Goal: Information Seeking & Learning: Learn about a topic

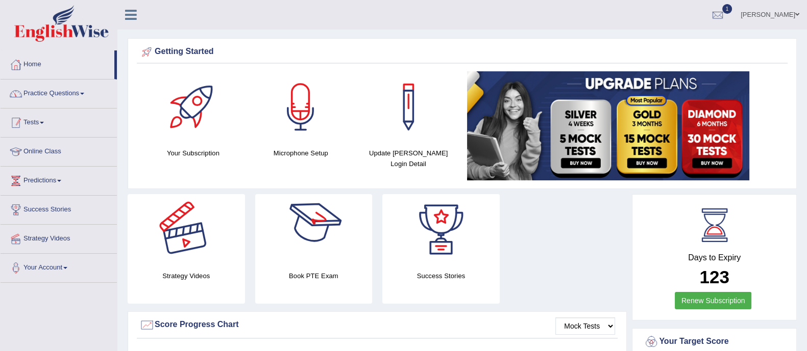
click at [78, 93] on link "Practice Questions" at bounding box center [59, 93] width 116 height 26
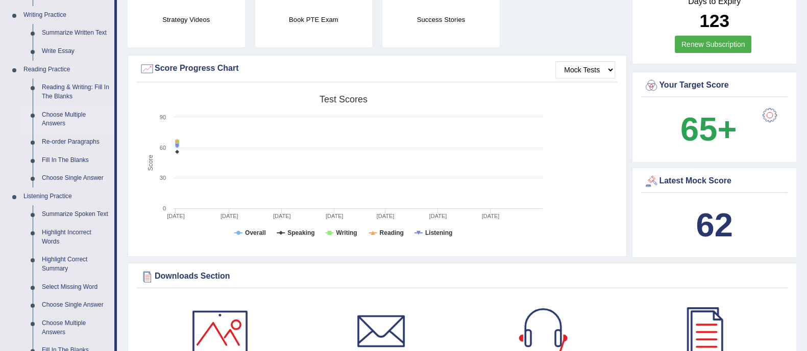
scroll to position [255, 0]
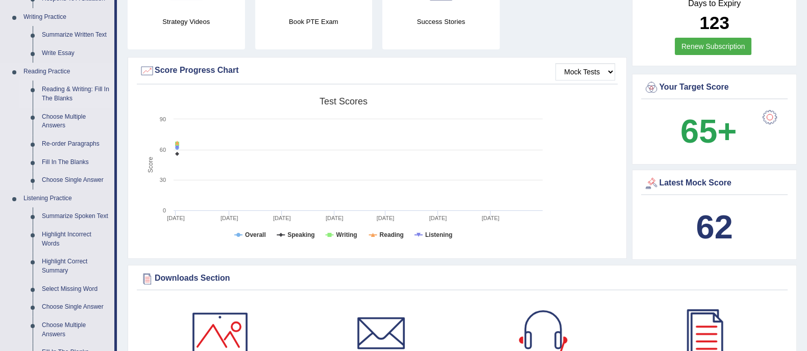
click at [61, 89] on link "Reading & Writing: Fill In The Blanks" at bounding box center [75, 94] width 77 height 27
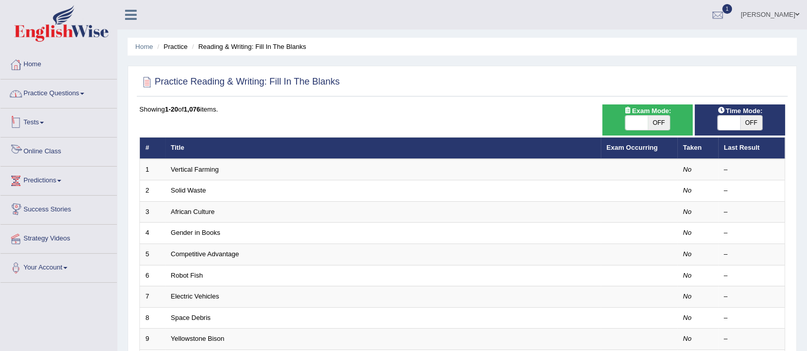
click at [52, 94] on link "Practice Questions" at bounding box center [59, 93] width 116 height 26
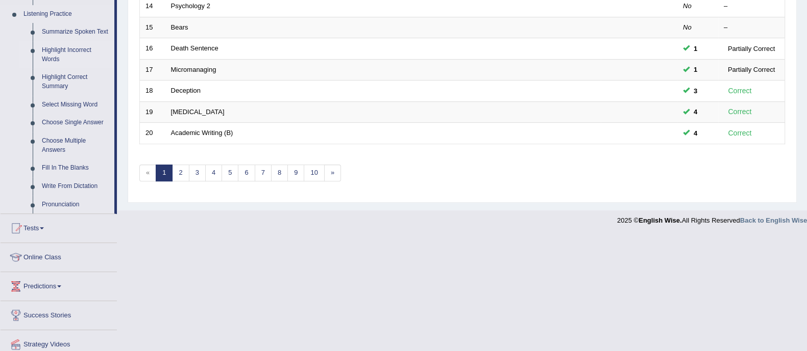
scroll to position [257, 0]
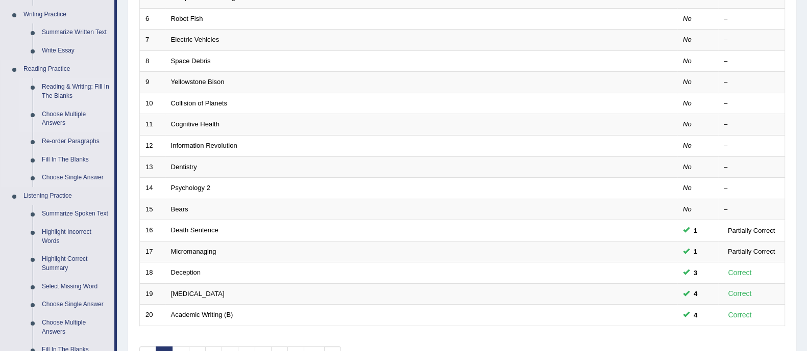
click at [62, 111] on link "Choose Multiple Answers" at bounding box center [75, 119] width 77 height 27
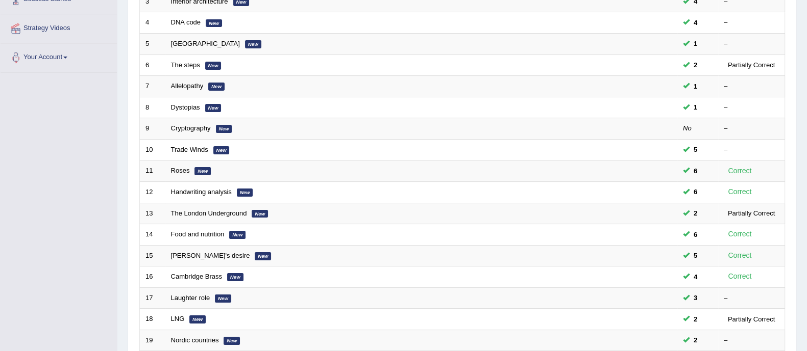
scroll to position [321, 0]
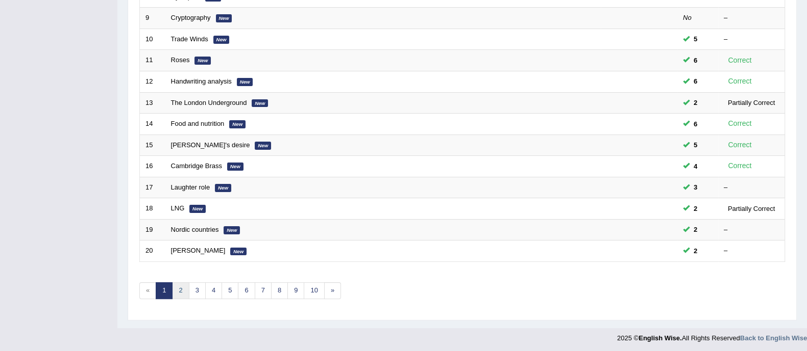
click at [181, 289] on link "2" at bounding box center [180, 291] width 17 height 17
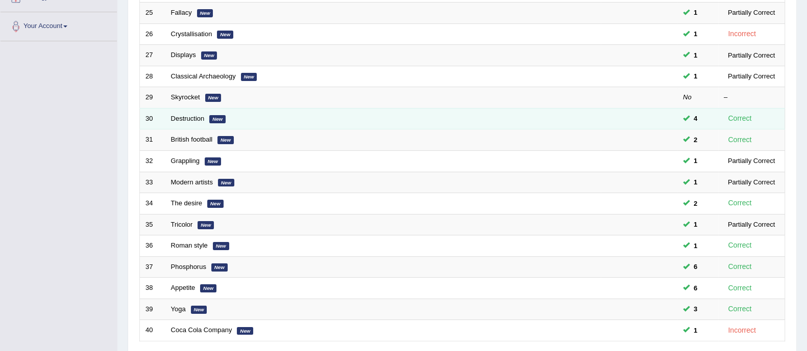
scroll to position [321, 0]
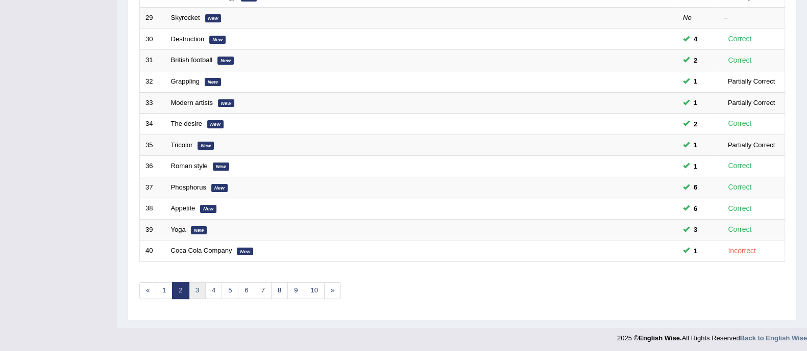
click at [200, 288] on link "3" at bounding box center [197, 291] width 17 height 17
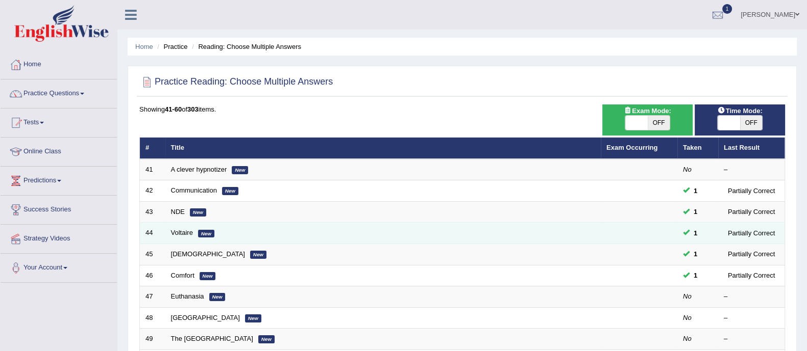
scroll to position [321, 0]
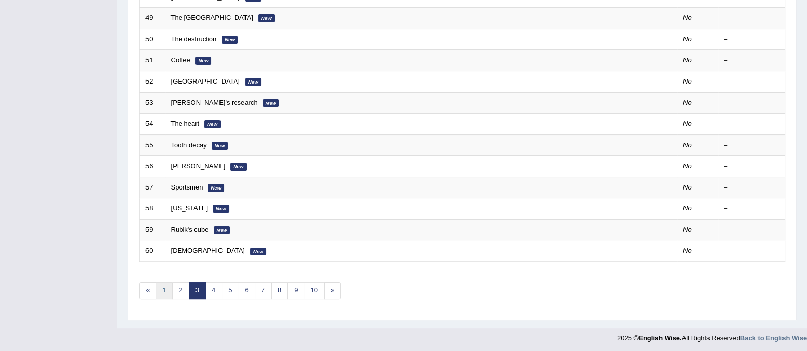
click at [162, 289] on link "1" at bounding box center [164, 291] width 17 height 17
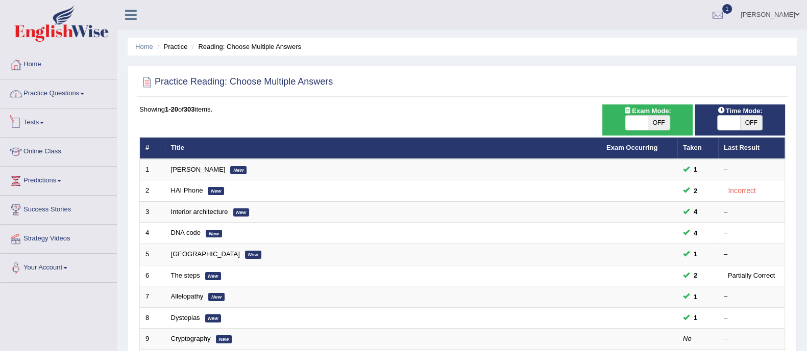
click at [46, 80] on link "Practice Questions" at bounding box center [59, 93] width 116 height 26
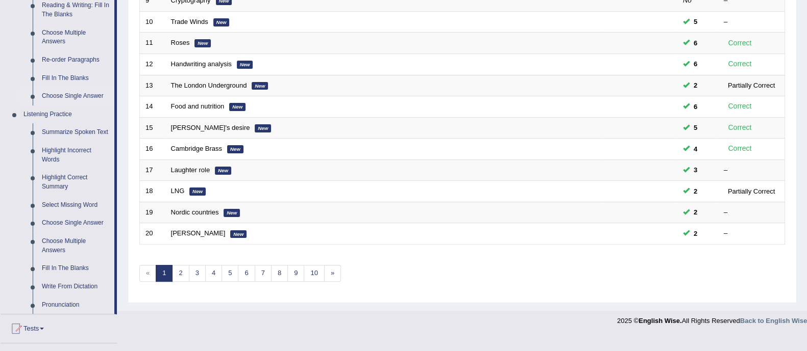
scroll to position [319, 0]
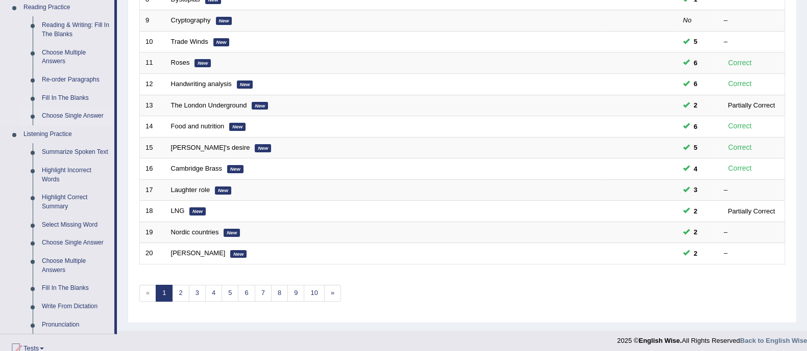
click at [74, 116] on link "Choose Single Answer" at bounding box center [75, 116] width 77 height 18
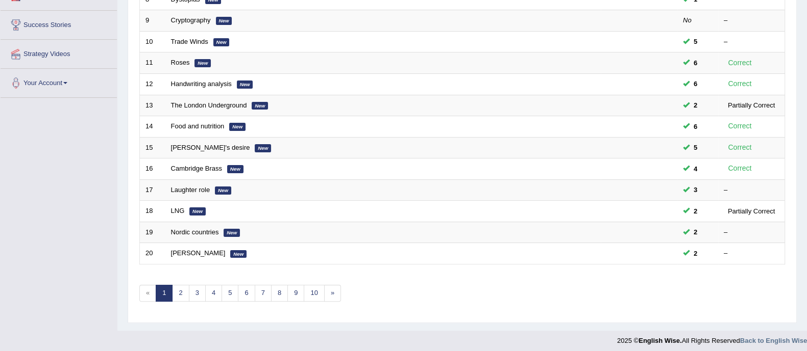
scroll to position [123, 0]
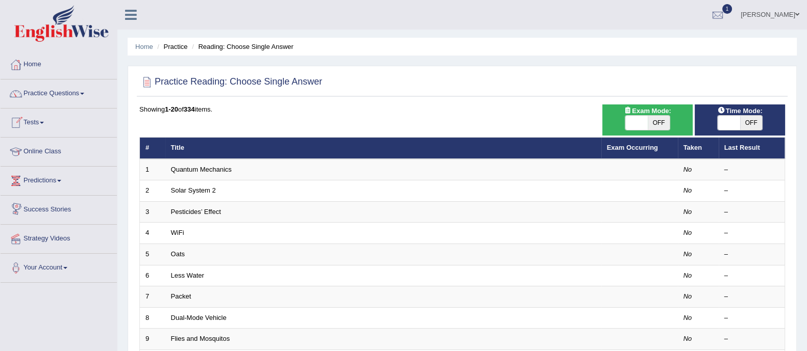
scroll to position [63, 0]
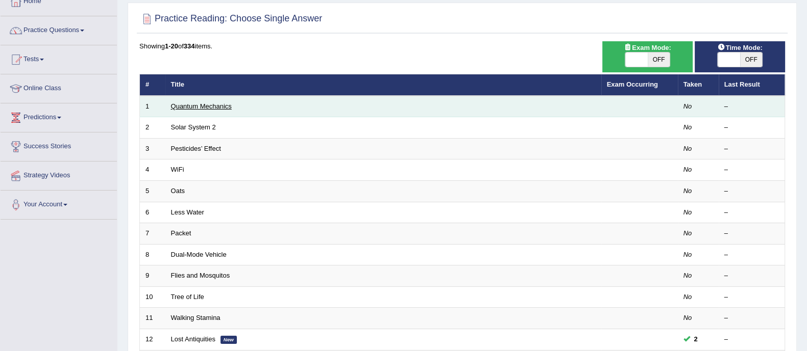
click at [215, 106] on link "Quantum Mechanics" at bounding box center [201, 107] width 61 height 8
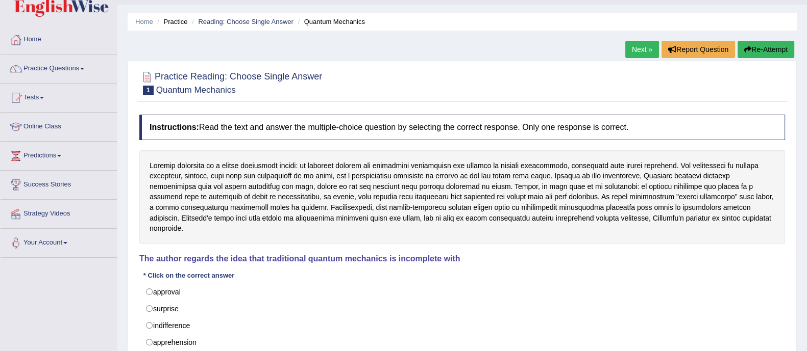
scroll to position [184, 0]
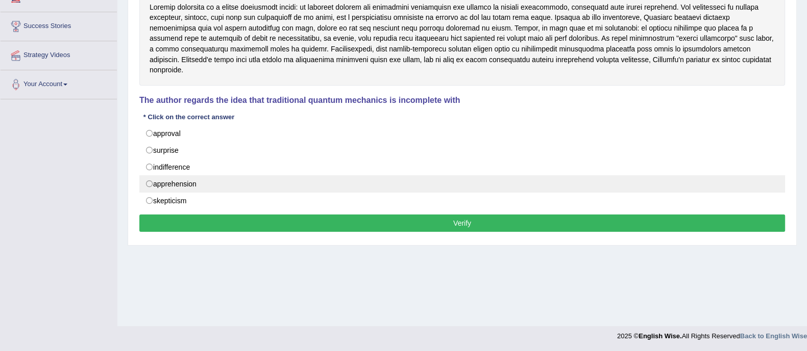
click at [186, 175] on label "apprehension" at bounding box center [461, 183] width 645 height 17
radio input "true"
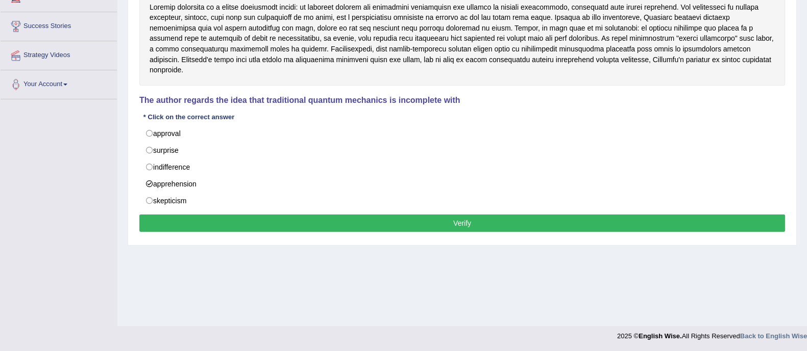
click at [340, 216] on button "Verify" at bounding box center [461, 223] width 645 height 17
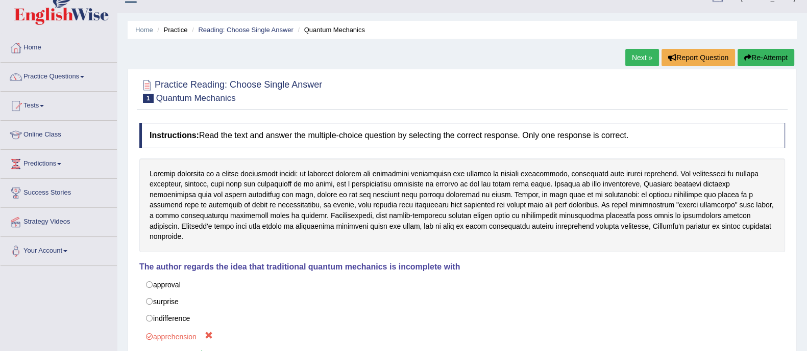
scroll to position [0, 0]
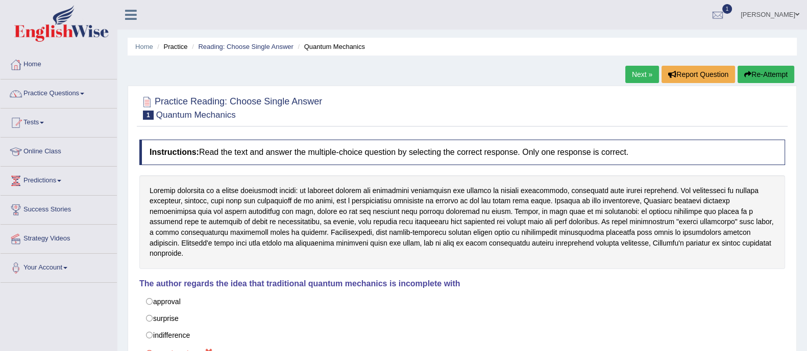
click at [630, 72] on link "Next »" at bounding box center [642, 74] width 34 height 17
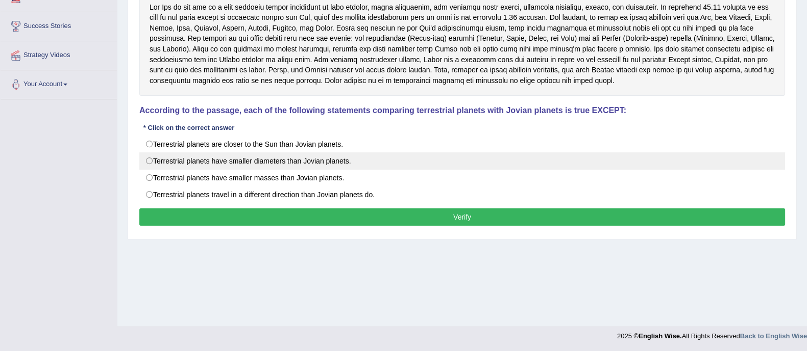
scroll to position [120, 0]
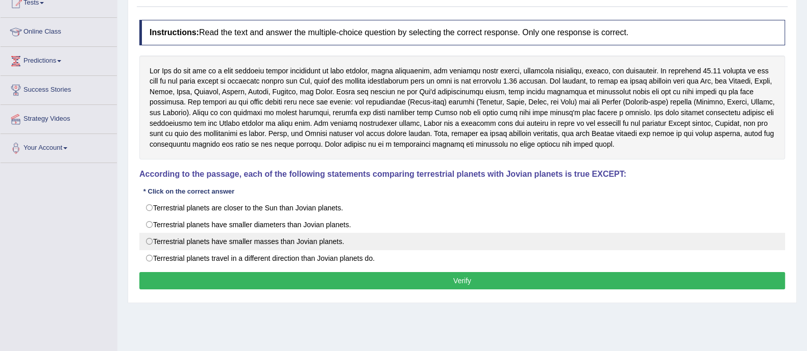
click at [273, 238] on label "Terrestrial planets have smaller masses than Jovian planets." at bounding box center [461, 241] width 645 height 17
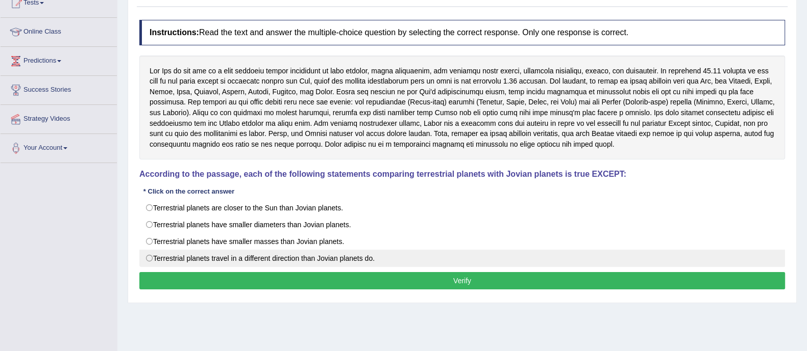
radio input "true"
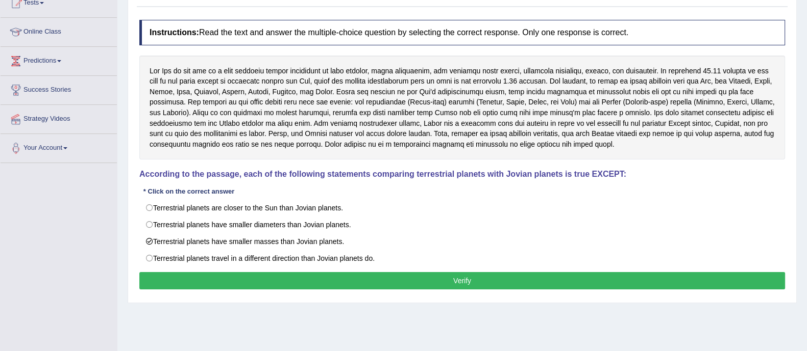
click at [428, 277] on button "Verify" at bounding box center [461, 280] width 645 height 17
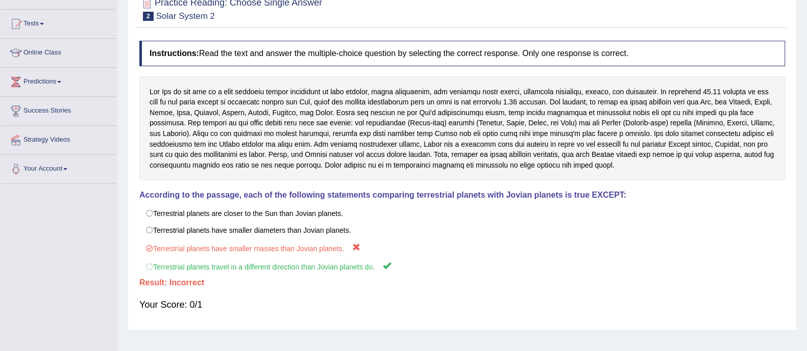
scroll to position [0, 0]
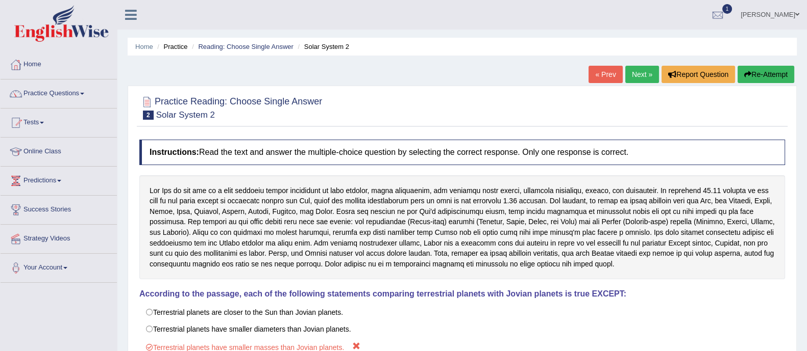
click at [639, 74] on link "Next »" at bounding box center [642, 74] width 34 height 17
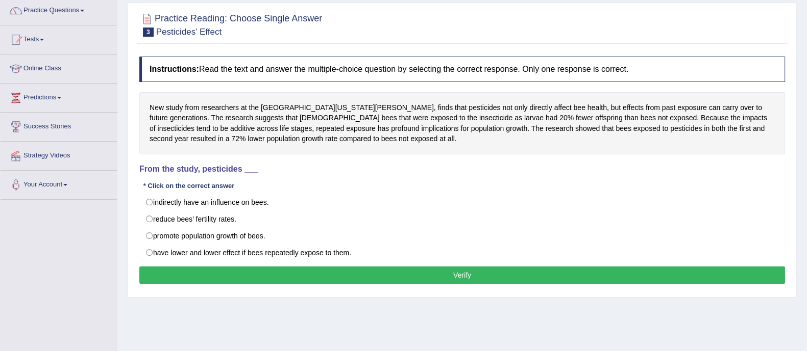
scroll to position [63, 0]
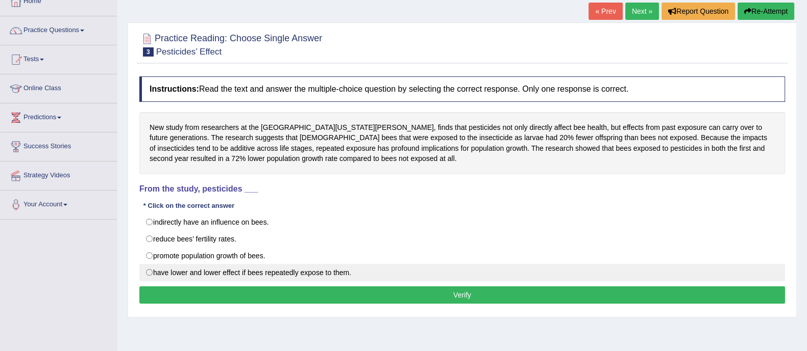
click at [281, 271] on label "have lower and lower effect if bees repeatedly expose to them." at bounding box center [461, 272] width 645 height 17
radio input "true"
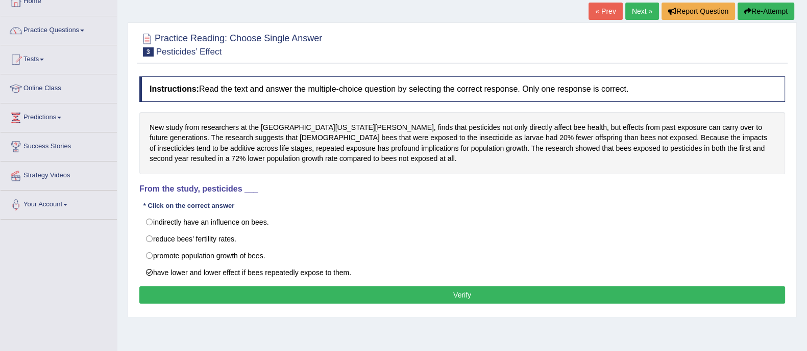
click at [386, 300] on button "Verify" at bounding box center [461, 295] width 645 height 17
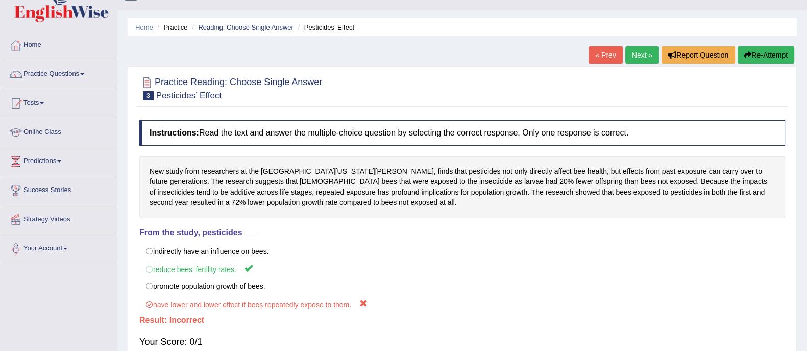
scroll to position [0, 0]
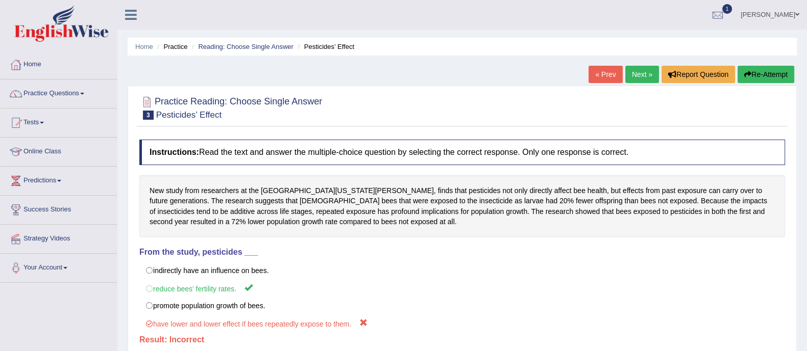
click at [636, 77] on link "Next »" at bounding box center [642, 74] width 34 height 17
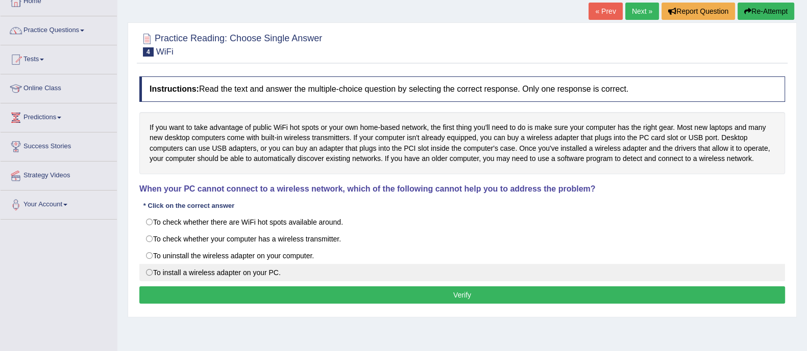
click at [263, 266] on label "To install a wireless adapter on your PC." at bounding box center [461, 272] width 645 height 17
radio input "true"
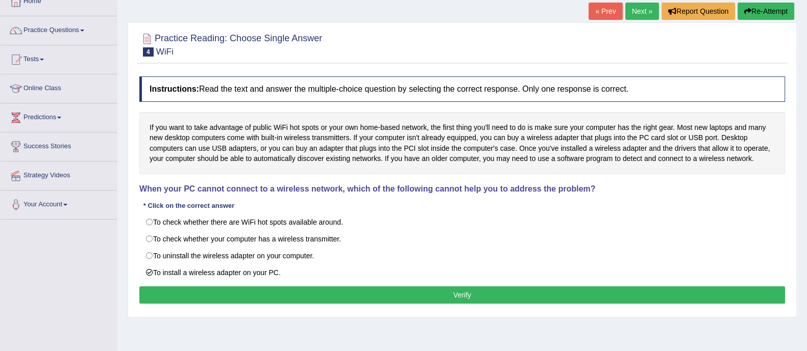
click at [412, 296] on button "Verify" at bounding box center [461, 295] width 645 height 17
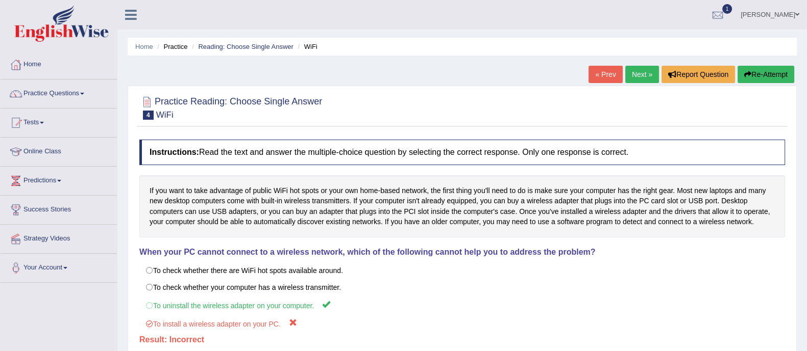
click at [640, 72] on link "Next »" at bounding box center [642, 74] width 34 height 17
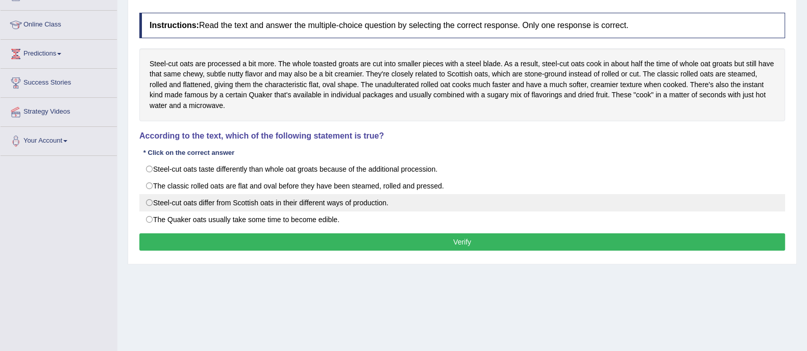
click at [270, 200] on label "Steel-cut oats differ from Scottish oats in their different ways of production." at bounding box center [461, 202] width 645 height 17
radio input "true"
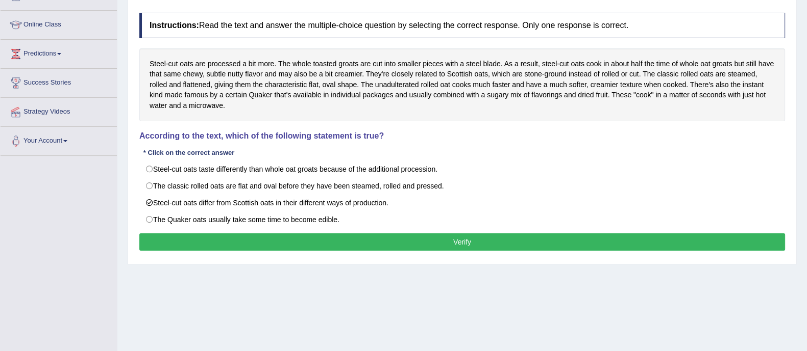
click at [360, 237] on button "Verify" at bounding box center [461, 242] width 645 height 17
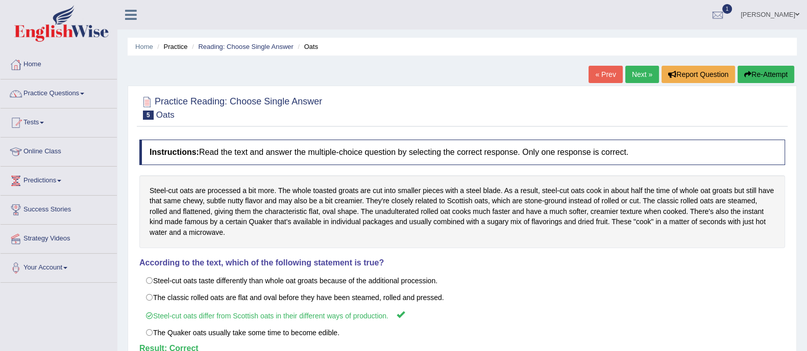
click at [638, 72] on link "Next »" at bounding box center [642, 74] width 34 height 17
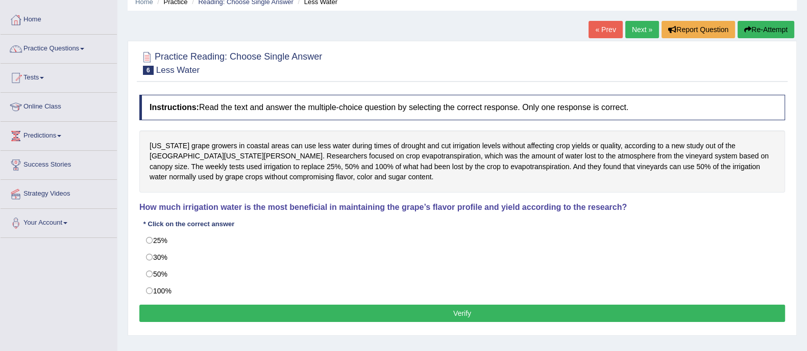
scroll to position [63, 0]
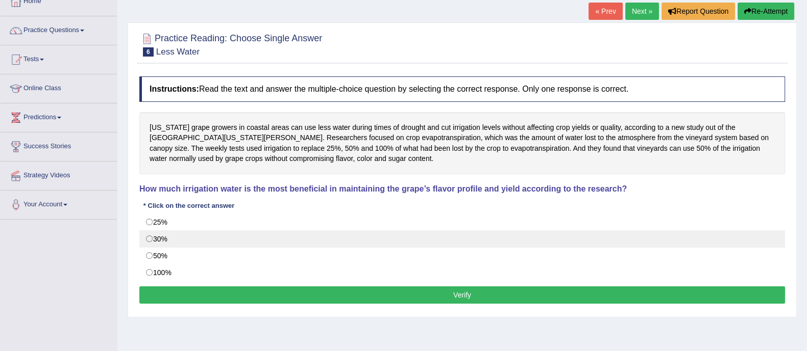
click at [164, 235] on label "30%" at bounding box center [461, 239] width 645 height 17
radio input "true"
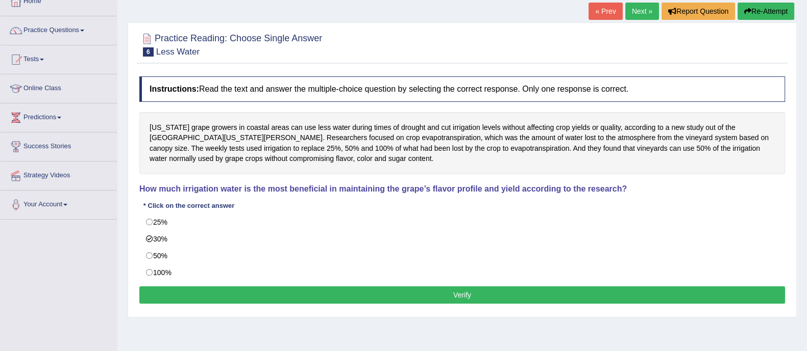
click at [283, 295] on button "Verify" at bounding box center [461, 295] width 645 height 17
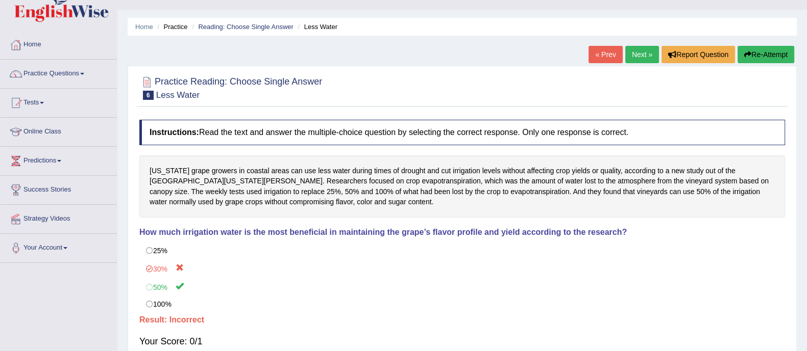
scroll to position [0, 0]
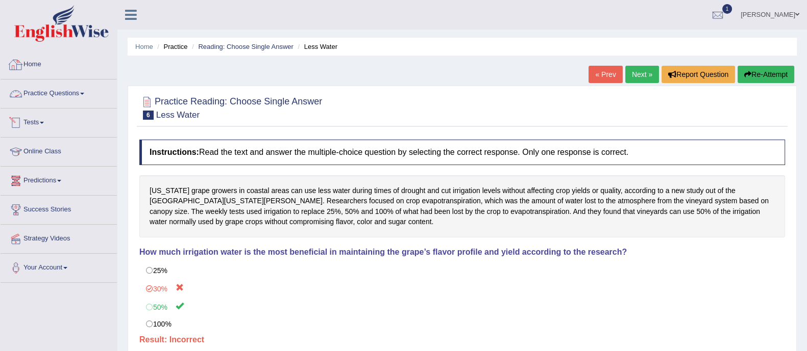
click at [50, 92] on link "Practice Questions" at bounding box center [59, 93] width 116 height 26
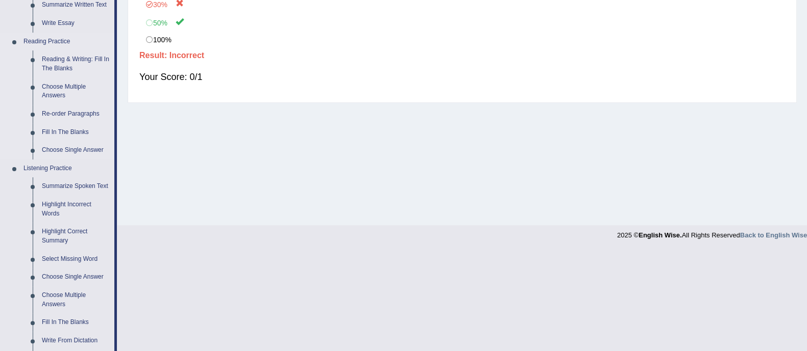
scroll to position [157, 0]
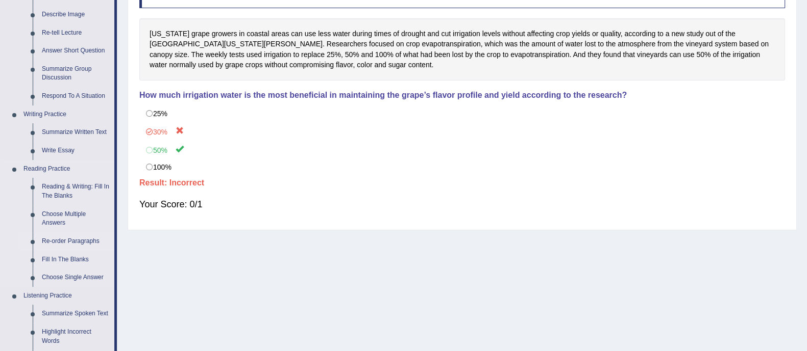
click at [64, 241] on link "Re-order Paragraphs" at bounding box center [75, 242] width 77 height 18
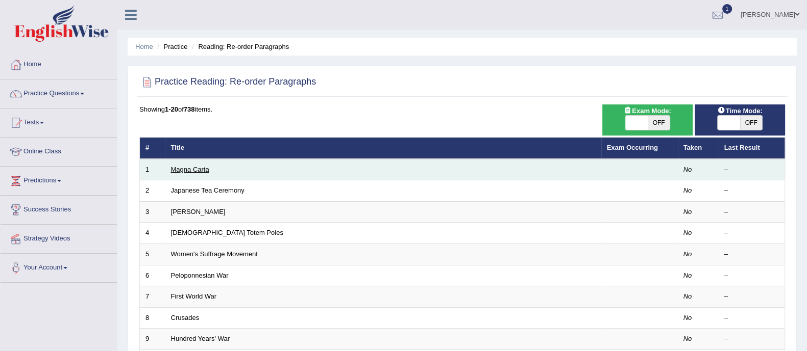
click at [192, 169] on link "Magna Carta" at bounding box center [190, 170] width 38 height 8
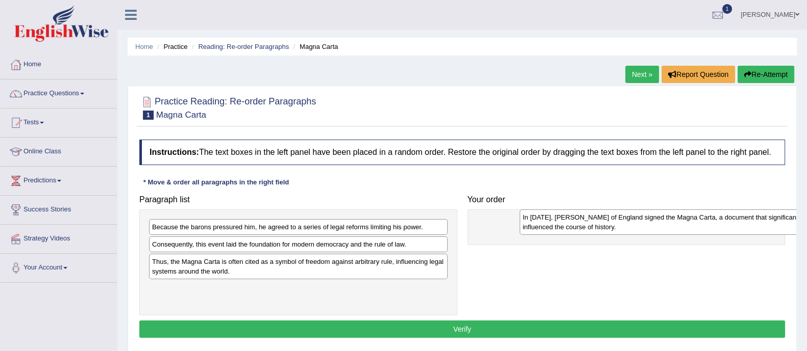
drag, startPoint x: 222, startPoint y: 251, endPoint x: 582, endPoint y: 225, distance: 360.6
click at [582, 225] on div "In 1215, King John of England signed the Magna Carta, a document that significa…" at bounding box center [668, 223] width 298 height 26
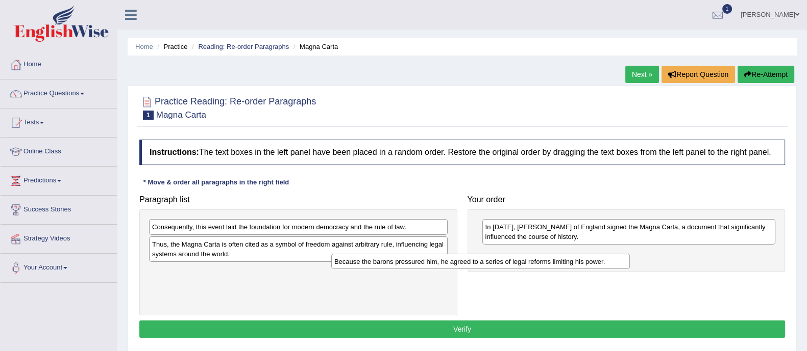
drag, startPoint x: 330, startPoint y: 231, endPoint x: 633, endPoint y: 274, distance: 306.0
click at [630, 270] on div "Because the barons pressured him, he agreed to a series of legal reforms limiti…" at bounding box center [480, 262] width 298 height 16
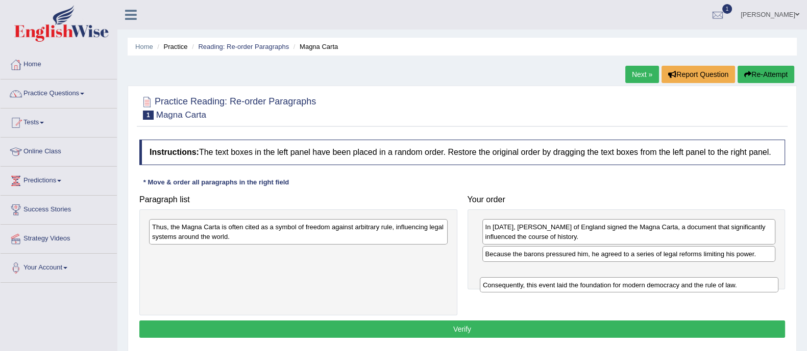
drag, startPoint x: 283, startPoint y: 224, endPoint x: 564, endPoint y: 289, distance: 288.1
click at [614, 282] on div "Consequently, this event laid the foundation for modern democracy and the rule …" at bounding box center [629, 286] width 298 height 16
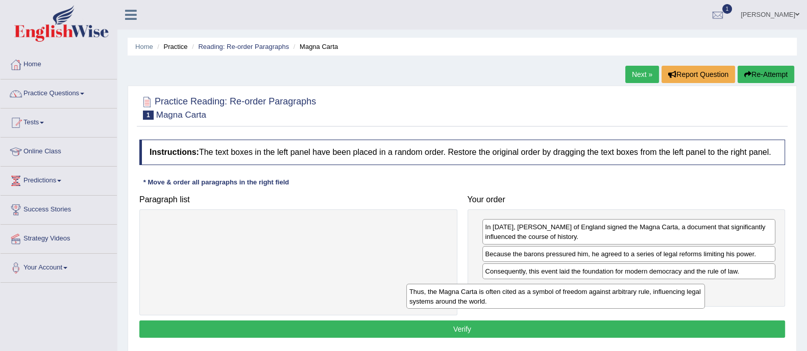
drag, startPoint x: 382, startPoint y: 236, endPoint x: 639, endPoint y: 300, distance: 265.2
click at [639, 300] on div "Thus, the Magna Carta is often cited as a symbol of freedom against arbitrary r…" at bounding box center [555, 297] width 298 height 26
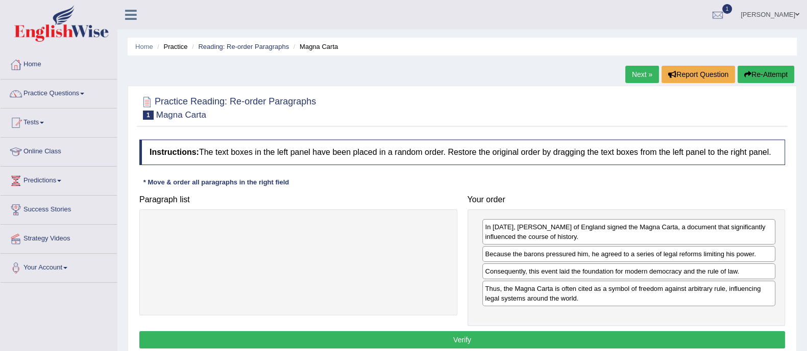
click at [413, 333] on button "Verify" at bounding box center [461, 340] width 645 height 17
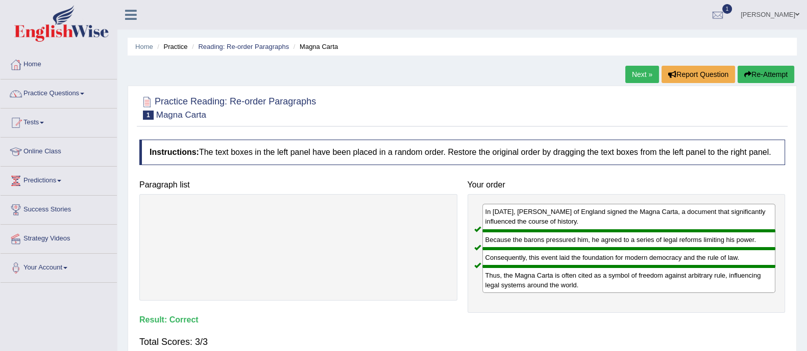
click at [625, 59] on div "Home Practice Reading: Re-order Paragraphs Magna Carta Next » Report Question R…" at bounding box center [461, 255] width 689 height 510
click at [629, 63] on div "Home Practice Reading: Re-order Paragraphs Magna Carta Next » Report Question R…" at bounding box center [461, 255] width 689 height 510
click at [625, 71] on link "Next »" at bounding box center [642, 74] width 34 height 17
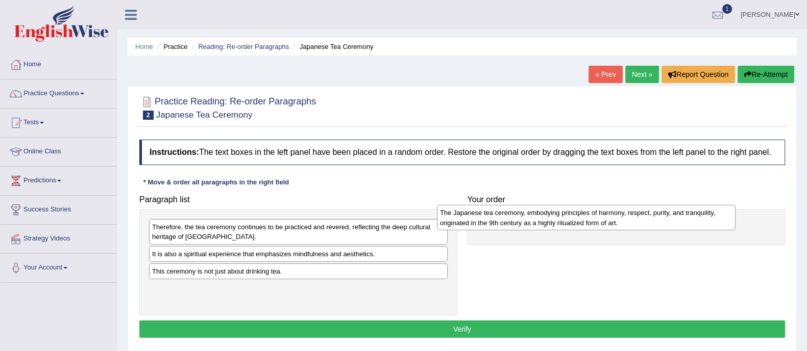
drag, startPoint x: 344, startPoint y: 259, endPoint x: 581, endPoint y: 243, distance: 237.2
click at [632, 218] on div "The Japanese tea ceremony, embodying principles of harmony, respect, purity, an…" at bounding box center [586, 218] width 298 height 26
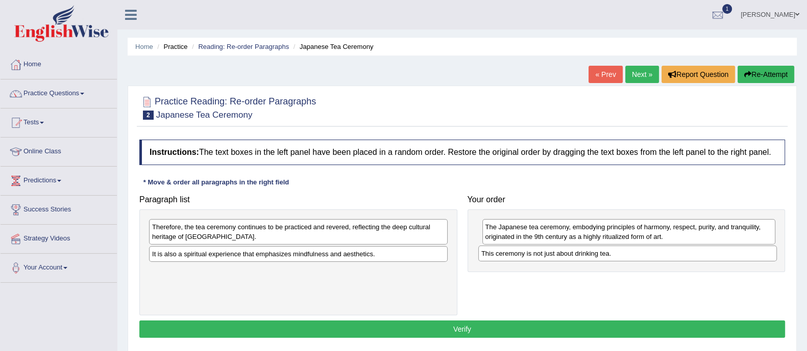
drag, startPoint x: 283, startPoint y: 273, endPoint x: 411, endPoint y: 242, distance: 131.3
click at [619, 253] on div "This ceremony is not just about drinking tea." at bounding box center [627, 254] width 298 height 16
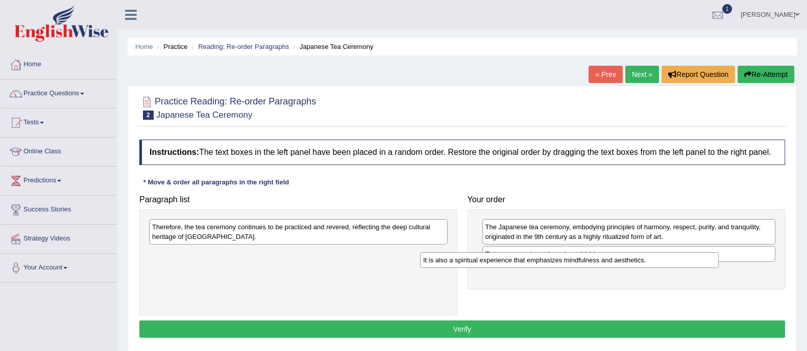
drag, startPoint x: 242, startPoint y: 257, endPoint x: 520, endPoint y: 264, distance: 277.6
click at [519, 264] on div "It is also a spiritual experience that emphasizes mindfulness and aesthetics." at bounding box center [569, 261] width 298 height 16
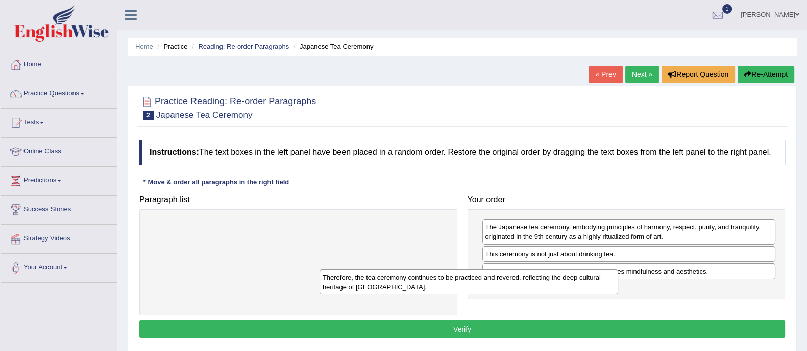
drag, startPoint x: 311, startPoint y: 241, endPoint x: 632, endPoint y: 317, distance: 329.4
click at [618, 295] on div "Therefore, the tea ceremony continues to be practiced and revered, reflecting t…" at bounding box center [468, 283] width 298 height 26
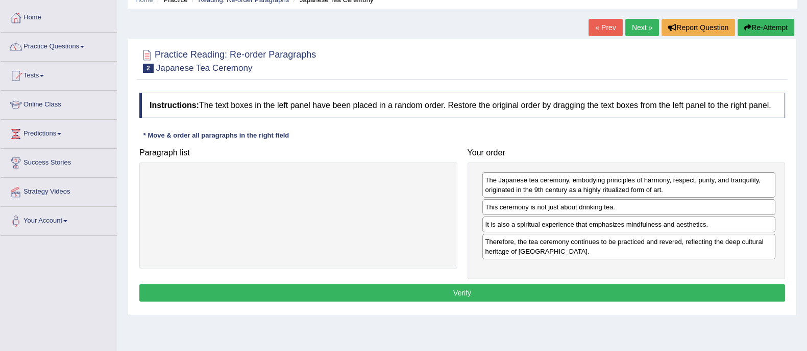
scroll to position [63, 0]
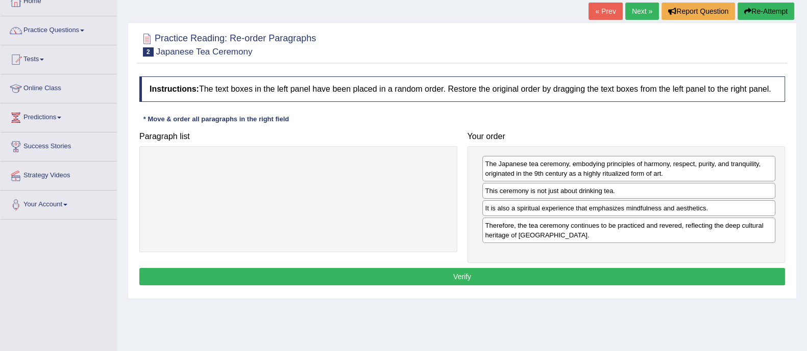
click at [419, 277] on button "Verify" at bounding box center [461, 276] width 645 height 17
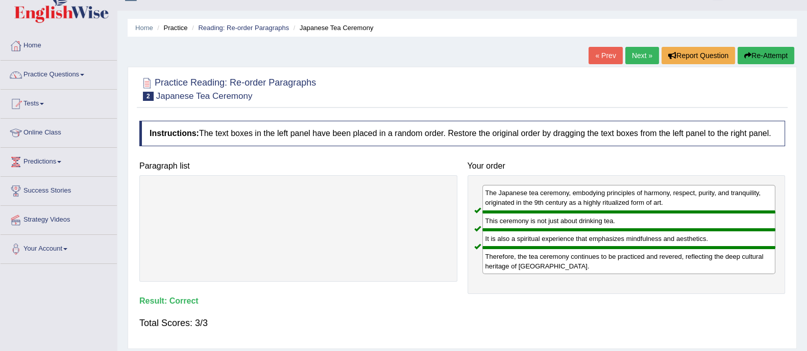
scroll to position [0, 0]
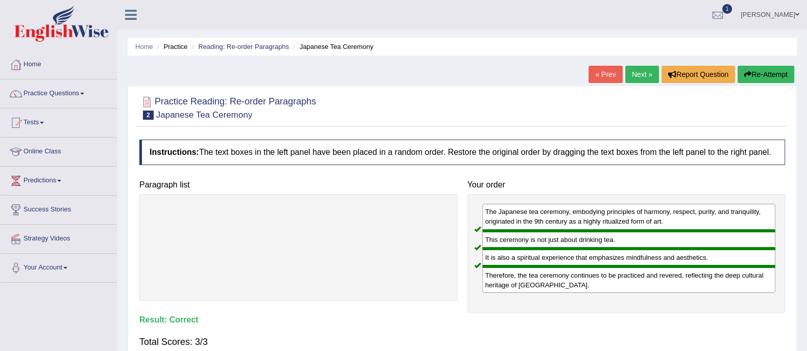
click at [636, 74] on link "Next »" at bounding box center [642, 74] width 34 height 17
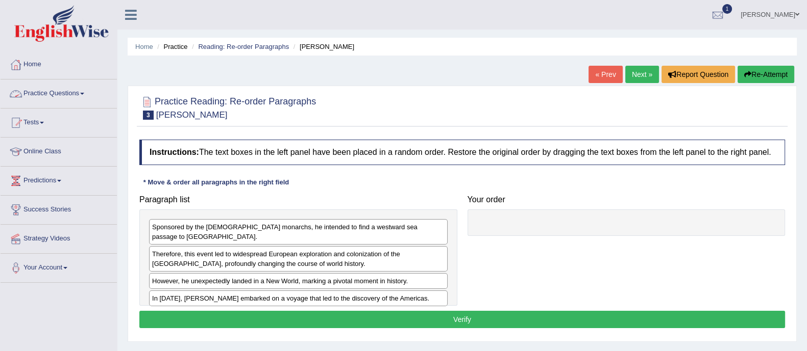
click at [68, 96] on link "Practice Questions" at bounding box center [59, 93] width 116 height 26
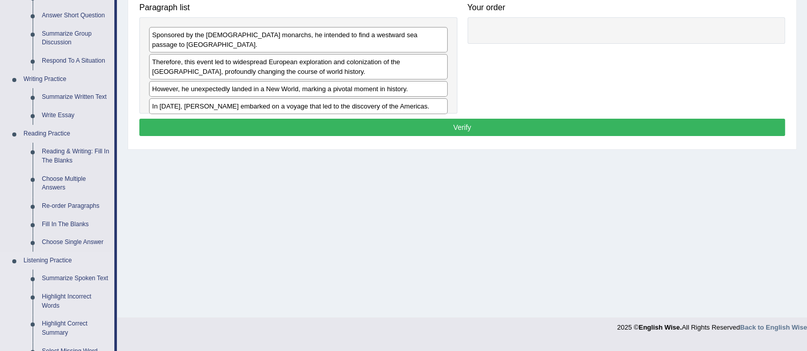
scroll to position [319, 0]
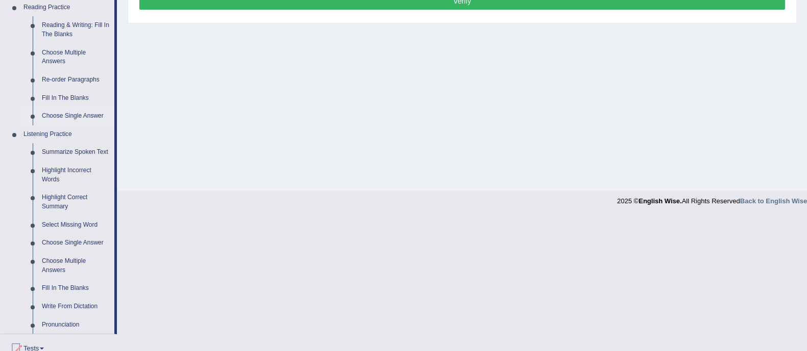
click at [72, 114] on link "Choose Single Answer" at bounding box center [75, 116] width 77 height 18
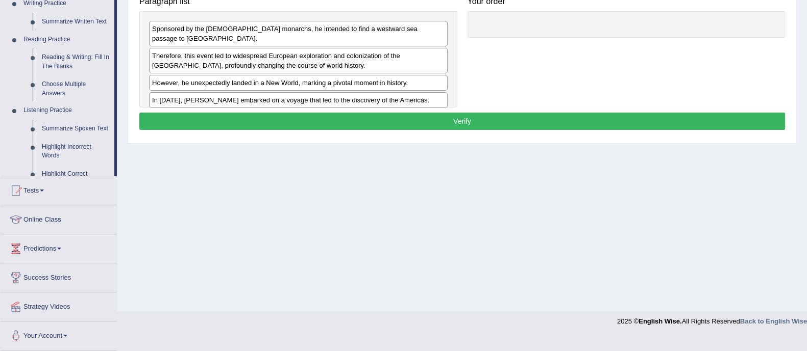
scroll to position [184, 0]
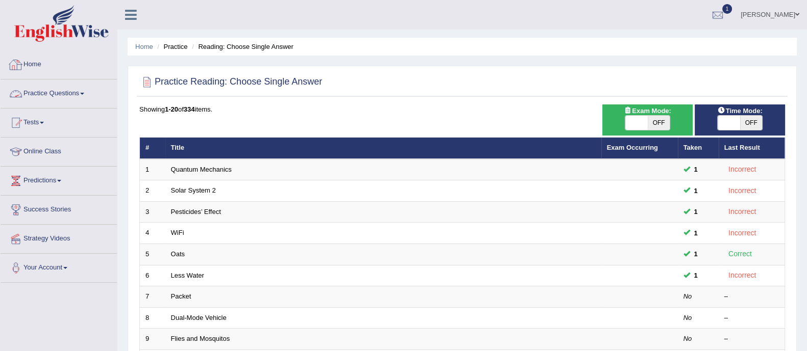
click at [65, 86] on link "Practice Questions" at bounding box center [59, 93] width 116 height 26
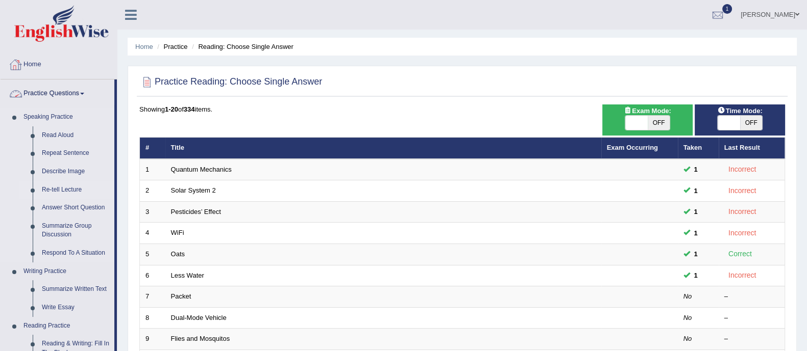
scroll to position [191, 0]
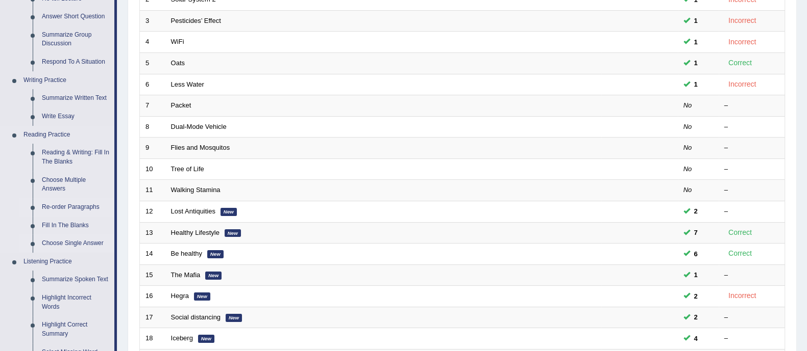
click at [69, 211] on link "Re-order Paragraphs" at bounding box center [75, 207] width 77 height 18
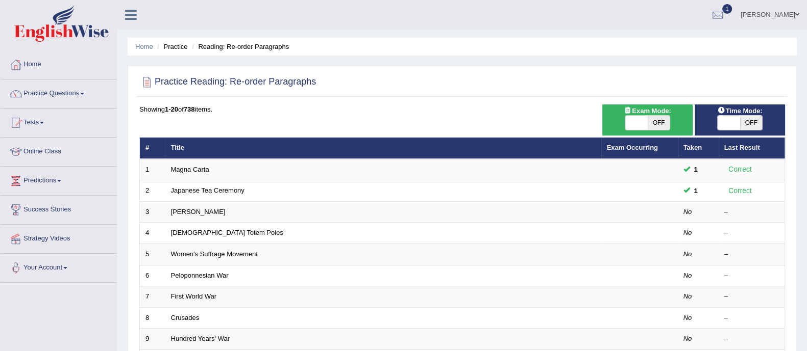
click at [189, 209] on link "[PERSON_NAME]" at bounding box center [198, 212] width 55 height 8
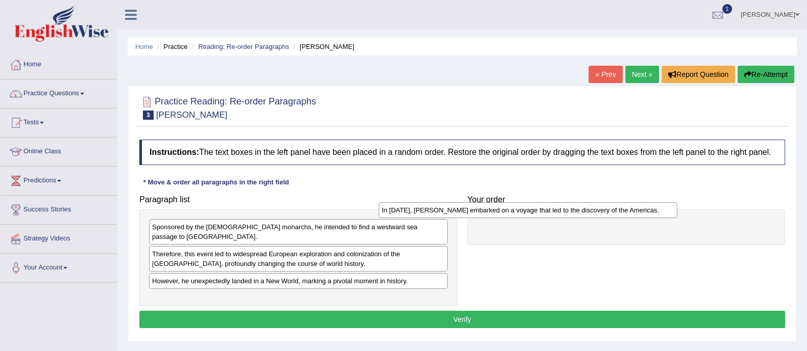
drag, startPoint x: 326, startPoint y: 286, endPoint x: 526, endPoint y: 231, distance: 207.4
click at [571, 203] on div "In 1492, Christopher Columbus embarked on a voyage that led to the discovery of…" at bounding box center [528, 211] width 298 height 16
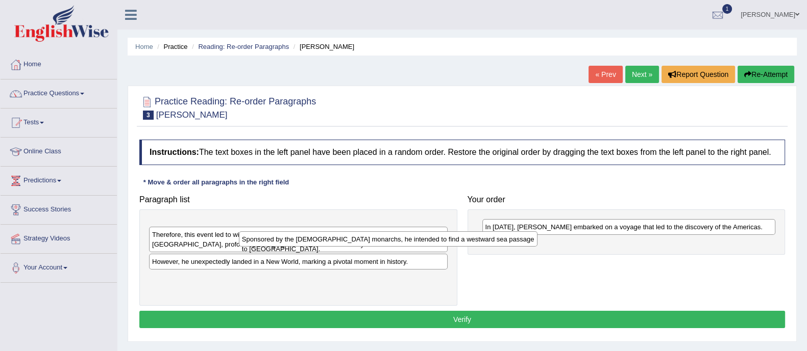
drag, startPoint x: 326, startPoint y: 227, endPoint x: 595, endPoint y: 243, distance: 268.9
click at [537, 243] on div "Sponsored by the Spanish monarchs, he intended to find a westward sea passage t…" at bounding box center [388, 240] width 298 height 16
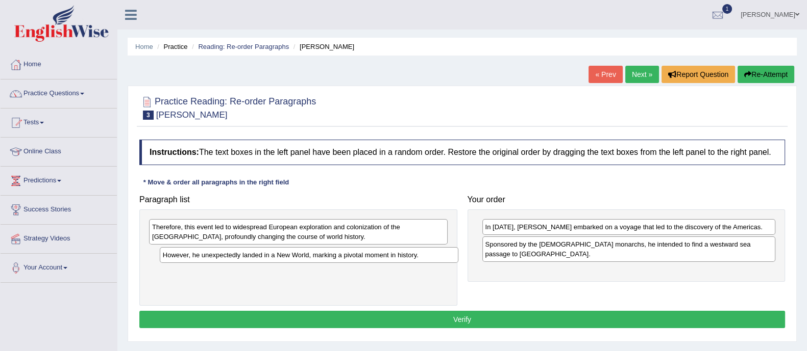
drag, startPoint x: 340, startPoint y: 259, endPoint x: 591, endPoint y: 261, distance: 250.5
click at [458, 262] on div "However, he unexpectedly landed in a New World, marking a pivotal moment in his…" at bounding box center [309, 255] width 298 height 16
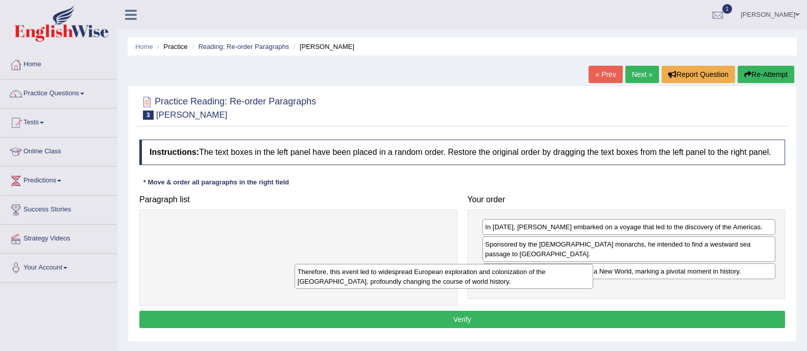
drag, startPoint x: 398, startPoint y: 233, endPoint x: 643, endPoint y: 287, distance: 250.4
click at [593, 286] on div "Therefore, this event led to widespread European exploration and colonization o…" at bounding box center [443, 277] width 298 height 26
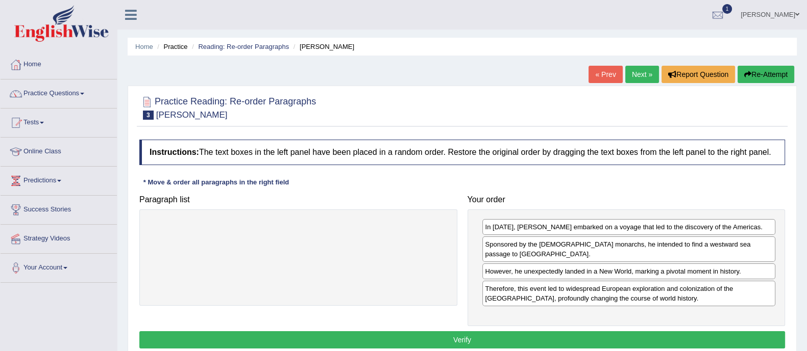
click at [448, 332] on button "Verify" at bounding box center [461, 340] width 645 height 17
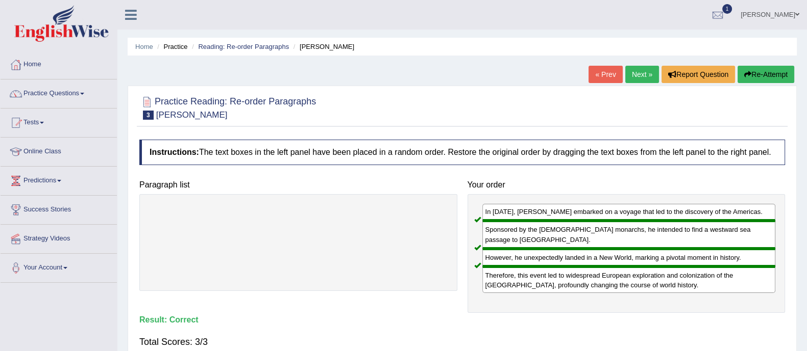
click at [637, 77] on link "Next »" at bounding box center [642, 74] width 34 height 17
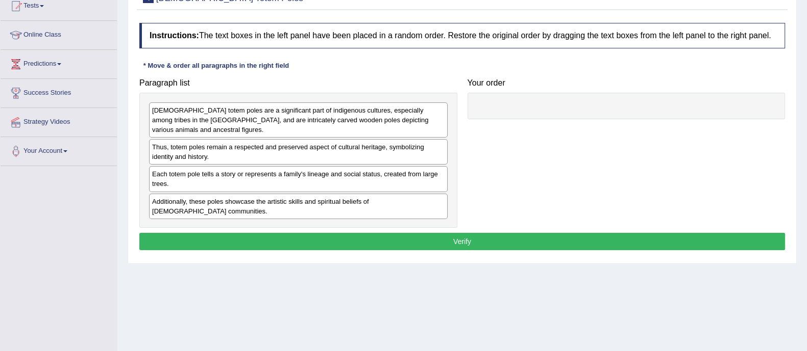
scroll to position [127, 0]
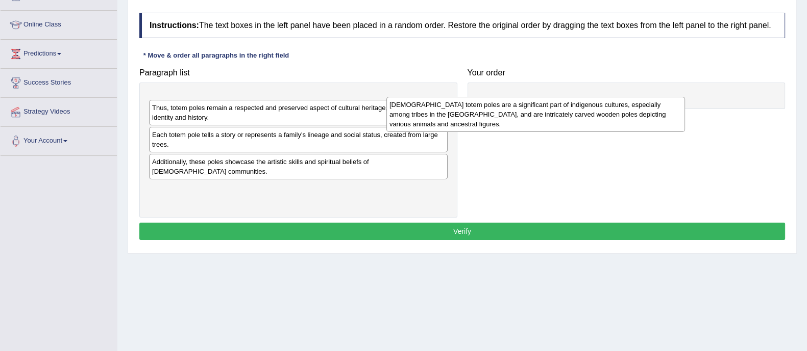
drag, startPoint x: 275, startPoint y: 120, endPoint x: 594, endPoint y: 109, distance: 319.0
click at [594, 110] on div "[DEMOGRAPHIC_DATA] totem poles are a significant part of indigenous cultures, e…" at bounding box center [535, 114] width 298 height 35
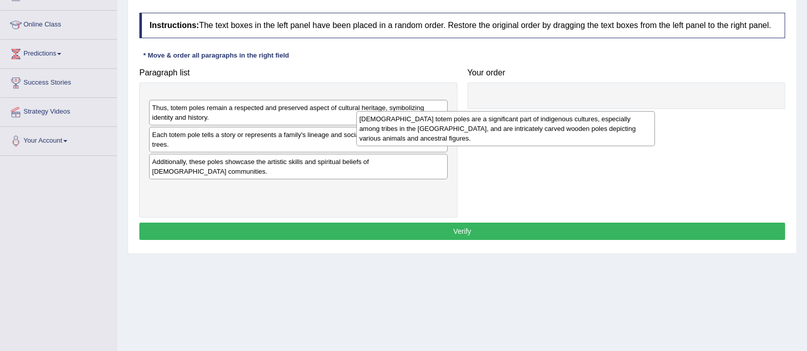
drag, startPoint x: 279, startPoint y: 113, endPoint x: 642, endPoint y: 111, distance: 363.7
click at [642, 111] on div "Native American totem poles are a significant part of indigenous cultures, espe…" at bounding box center [505, 128] width 298 height 35
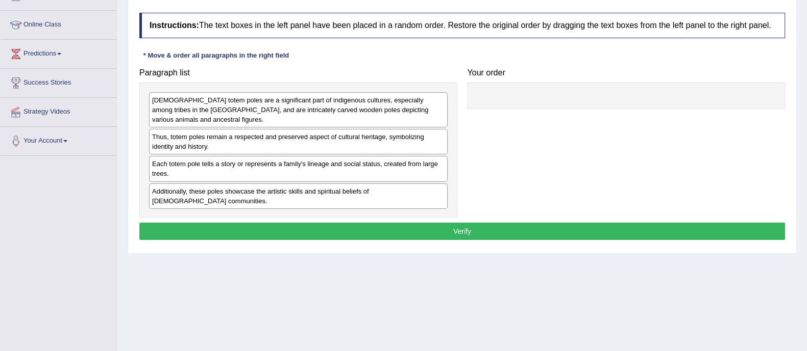
drag, startPoint x: 305, startPoint y: 98, endPoint x: 450, endPoint y: 121, distance: 147.8
click at [451, 121] on div "Native American totem poles are a significant part of indigenous cultures, espe…" at bounding box center [298, 151] width 318 height 136
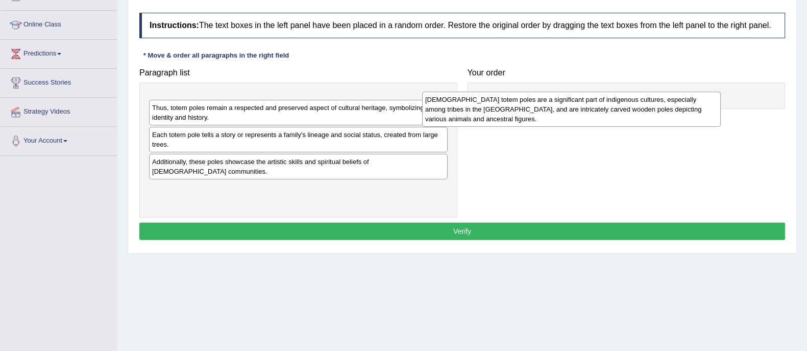
drag, startPoint x: 358, startPoint y: 114, endPoint x: 667, endPoint y: 92, distance: 309.9
click at [667, 92] on div "Native American totem poles are a significant part of indigenous cultures, espe…" at bounding box center [571, 109] width 298 height 35
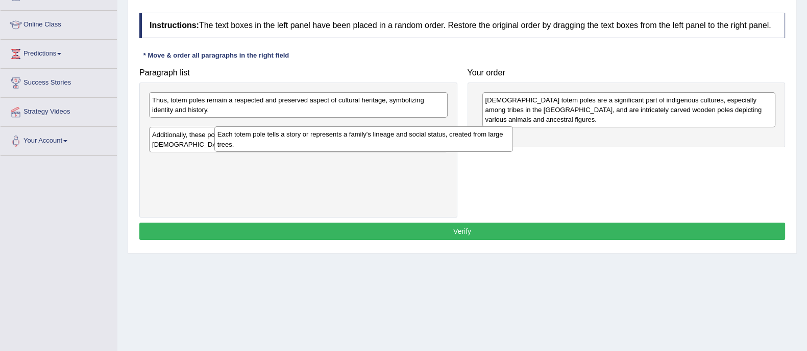
drag, startPoint x: 397, startPoint y: 150, endPoint x: 598, endPoint y: 147, distance: 201.5
click at [513, 150] on div "Each totem pole tells a story or represents a family's lineage and social statu…" at bounding box center [363, 140] width 298 height 26
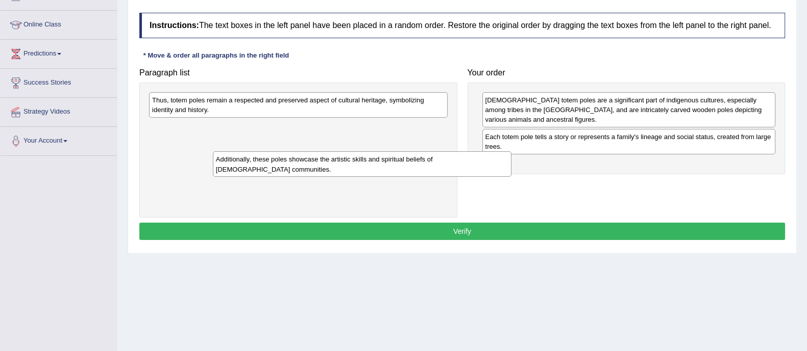
drag, startPoint x: 282, startPoint y: 149, endPoint x: 592, endPoint y: 168, distance: 310.7
click at [511, 177] on div "Additionally, these poles showcase the artistic skills and spiritual beliefs of…" at bounding box center [362, 165] width 298 height 26
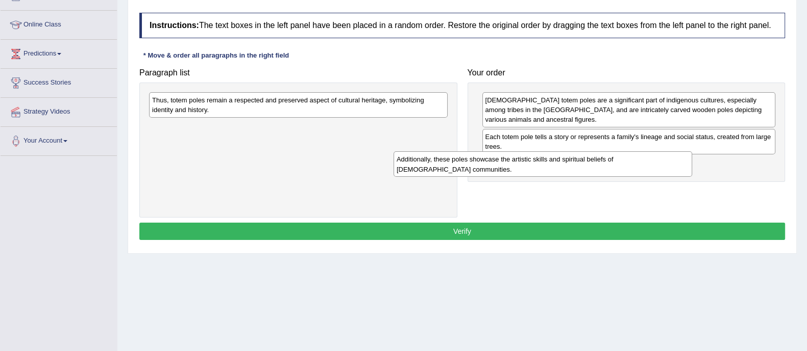
drag, startPoint x: 286, startPoint y: 129, endPoint x: 588, endPoint y: 152, distance: 302.9
click at [588, 152] on div "Additionally, these poles showcase the artistic skills and spiritual beliefs of…" at bounding box center [542, 165] width 298 height 26
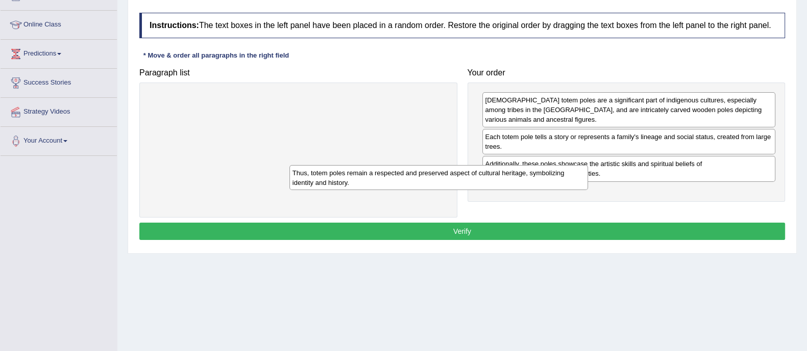
drag, startPoint x: 354, startPoint y: 117, endPoint x: 610, endPoint y: 189, distance: 265.5
click at [588, 189] on div "Thus, totem poles remain a respected and preserved aspect of cultural heritage,…" at bounding box center [438, 178] width 298 height 26
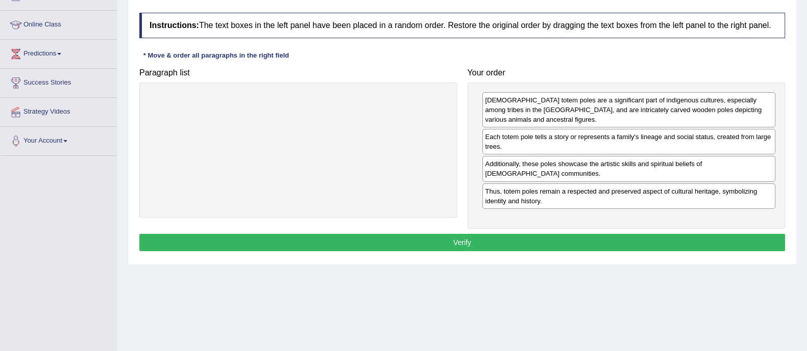
drag, startPoint x: 498, startPoint y: 231, endPoint x: 495, endPoint y: 245, distance: 14.6
click at [498, 233] on div "Instructions: The text boxes in the left panel have been placed in a random ord…" at bounding box center [462, 134] width 650 height 252
click at [495, 246] on button "Verify" at bounding box center [461, 242] width 645 height 17
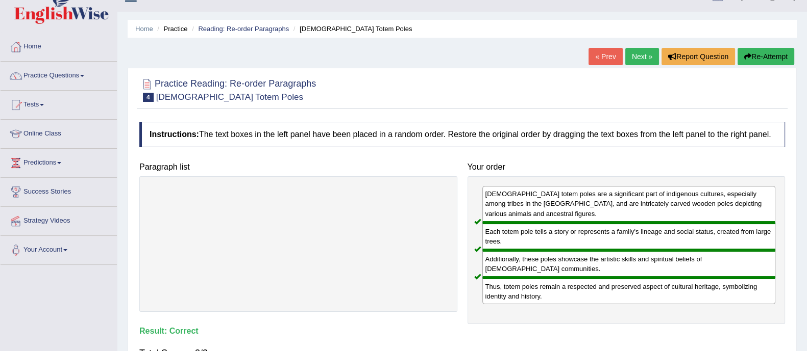
scroll to position [0, 0]
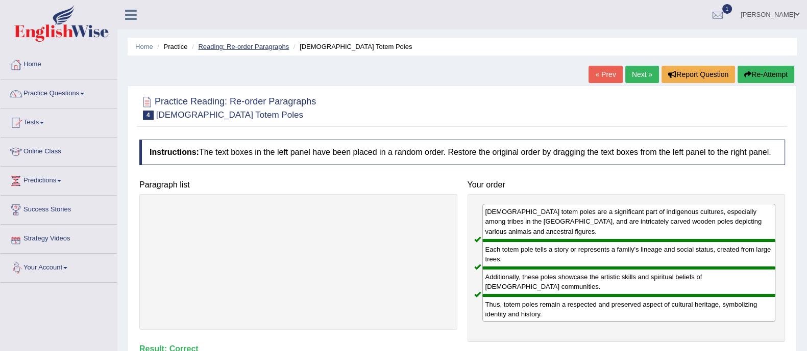
click at [247, 45] on link "Reading: Re-order Paragraphs" at bounding box center [243, 47] width 91 height 8
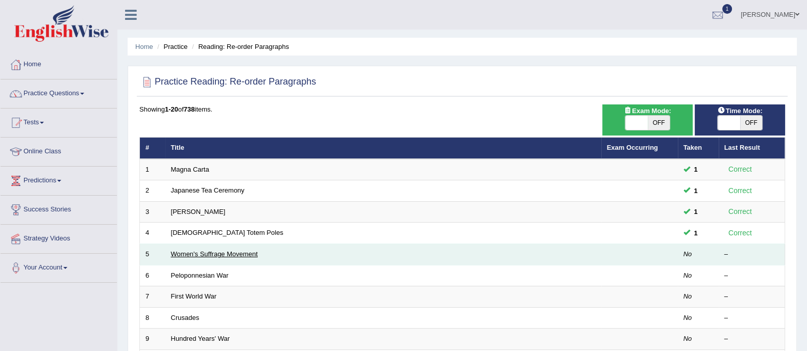
click at [241, 254] on link "Women's Suffrage Movement" at bounding box center [214, 254] width 87 height 8
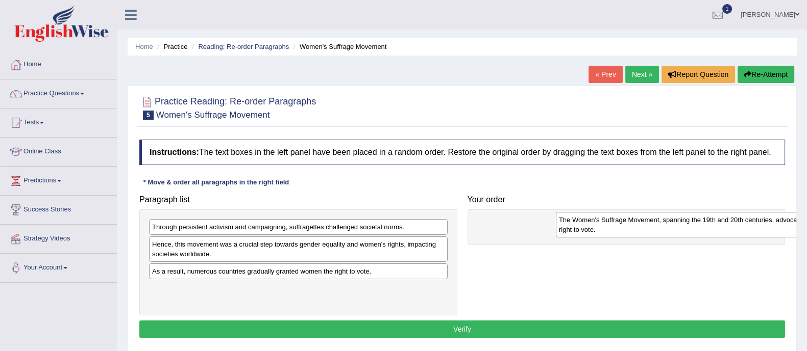
drag, startPoint x: 262, startPoint y: 297, endPoint x: 648, endPoint y: 229, distance: 392.2
click at [648, 229] on div "The Women's Suffrage Movement, spanning the 19th and 20th centuries, advocated …" at bounding box center [705, 225] width 298 height 26
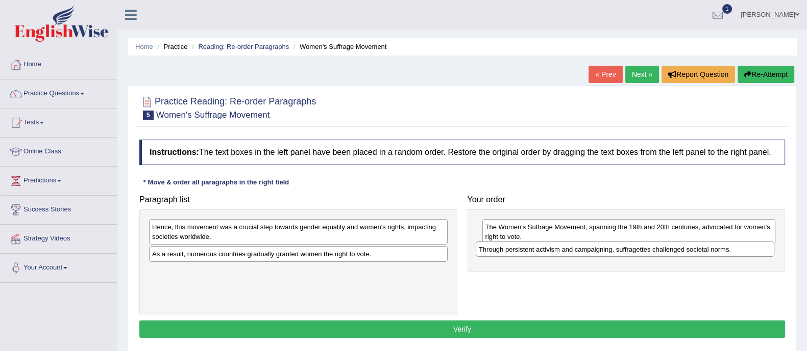
drag, startPoint x: 318, startPoint y: 228, endPoint x: 644, endPoint y: 258, distance: 327.9
click at [642, 252] on div "Through persistent activism and campaigning, suffragettes challenged societal n…" at bounding box center [624, 250] width 298 height 16
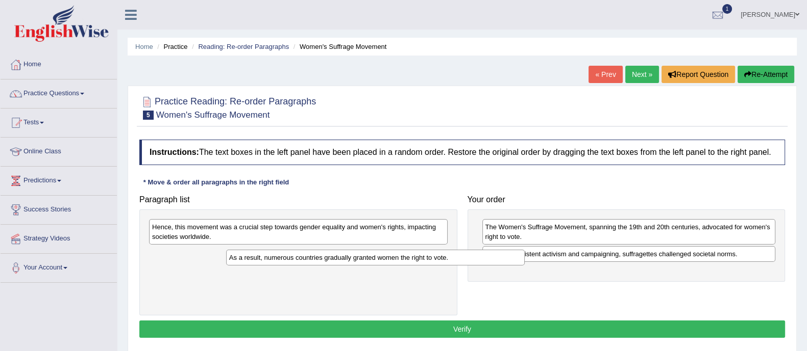
drag, startPoint x: 426, startPoint y: 265, endPoint x: 677, endPoint y: 277, distance: 251.8
click at [524, 266] on div "As a result, numerous countries gradually granted women the right to vote." at bounding box center [375, 258] width 298 height 16
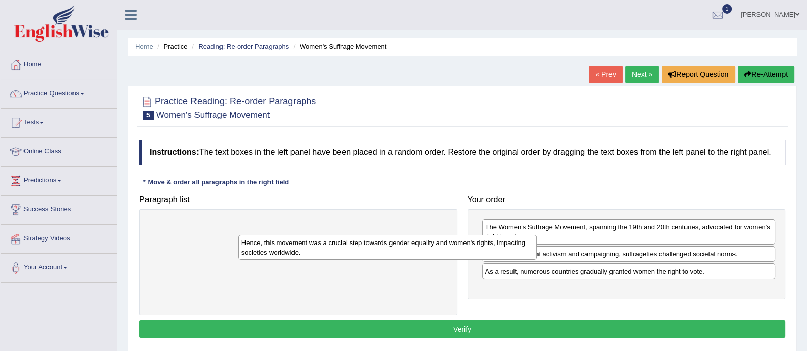
drag, startPoint x: 342, startPoint y: 235, endPoint x: 612, endPoint y: 295, distance: 276.9
click at [537, 261] on div "Hence, this movement was a crucial step towards gender equality and women's rig…" at bounding box center [387, 248] width 298 height 26
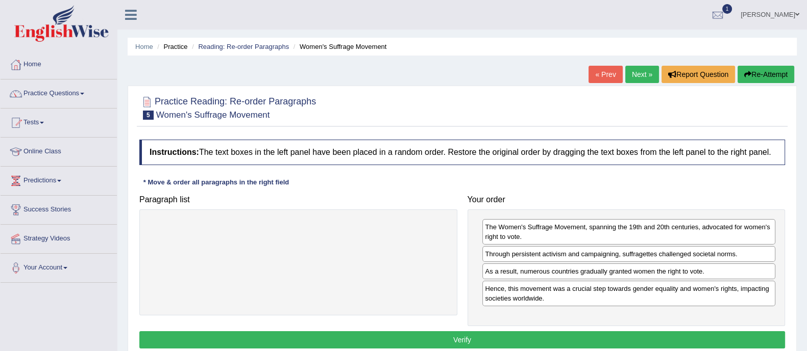
click at [456, 337] on button "Verify" at bounding box center [461, 340] width 645 height 17
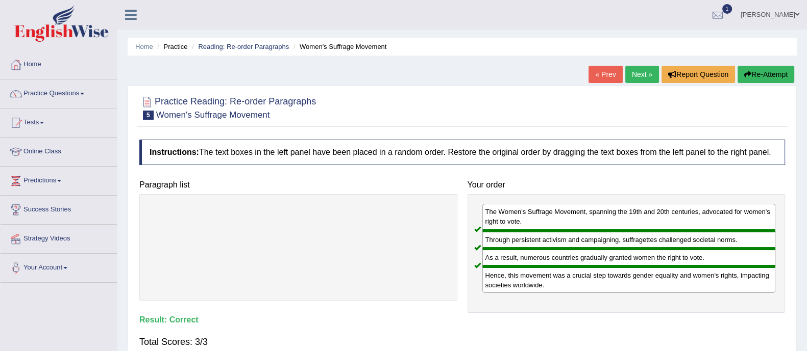
click at [635, 79] on link "Next »" at bounding box center [642, 74] width 34 height 17
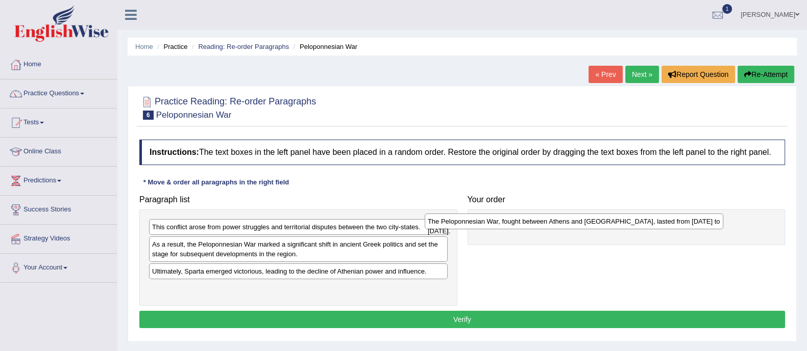
drag, startPoint x: 266, startPoint y: 282, endPoint x: 535, endPoint y: 209, distance: 278.9
click at [560, 214] on div "The Peloponnesian War, fought between Athens and Sparta, lasted from 431 to 404…" at bounding box center [573, 222] width 298 height 16
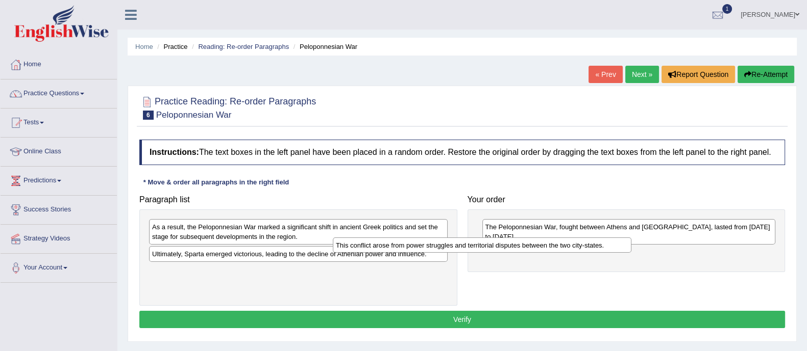
drag, startPoint x: 328, startPoint y: 233, endPoint x: 625, endPoint y: 252, distance: 298.0
click at [625, 252] on div "This conflict arose from power struggles and territorial disputes between the t…" at bounding box center [482, 246] width 298 height 16
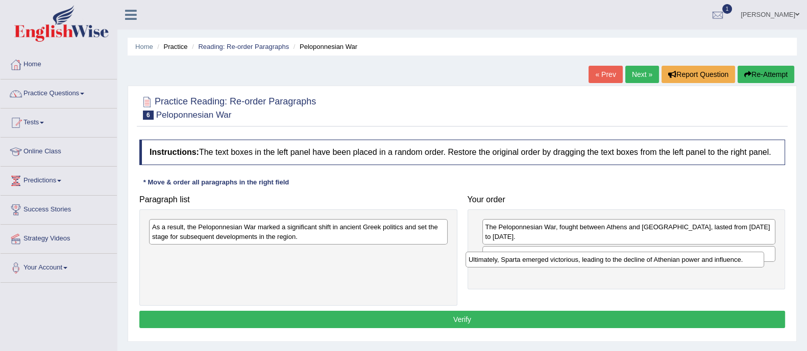
drag, startPoint x: 321, startPoint y: 256, endPoint x: 584, endPoint y: 260, distance: 262.8
click at [631, 261] on div "Ultimately, Sparta emerged victorious, leading to the decline of Athenian power…" at bounding box center [614, 260] width 298 height 16
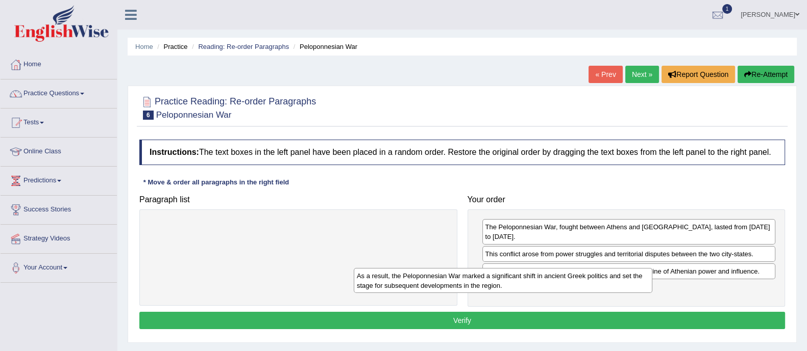
drag, startPoint x: 311, startPoint y: 224, endPoint x: 620, endPoint y: 267, distance: 312.2
click at [610, 272] on div "As a result, the Peloponnesian War marked a significant shift in ancient Greek …" at bounding box center [503, 281] width 298 height 26
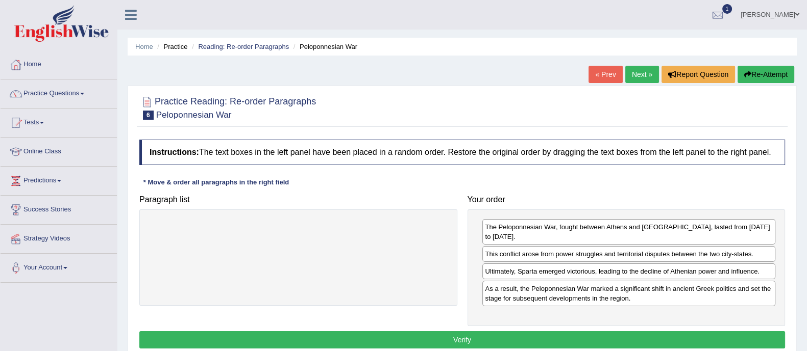
click at [483, 332] on button "Verify" at bounding box center [461, 340] width 645 height 17
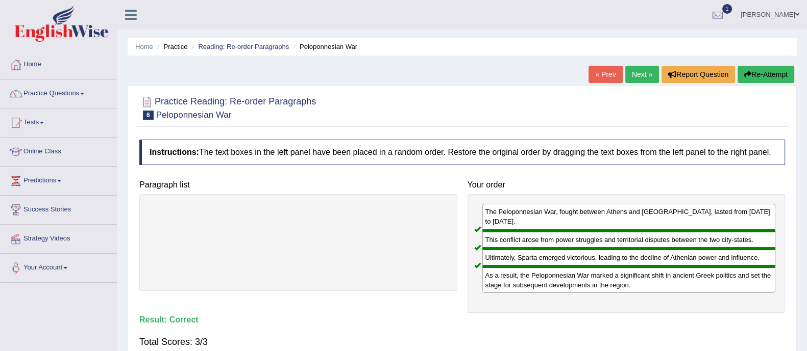
click at [633, 74] on link "Next »" at bounding box center [642, 74] width 34 height 17
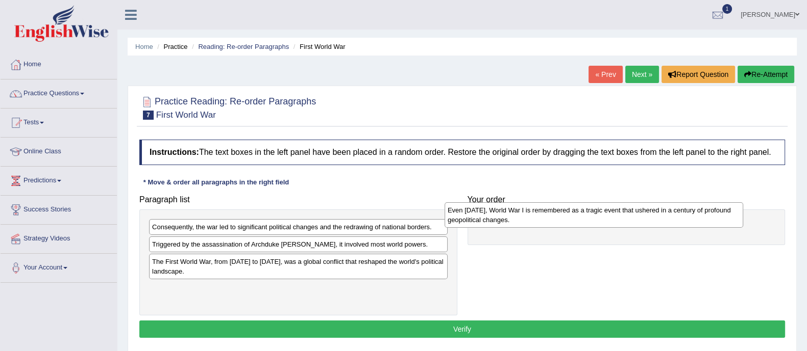
drag, startPoint x: 357, startPoint y: 252, endPoint x: 596, endPoint y: 217, distance: 241.8
click at [594, 217] on div "Even today, World War I is remembered as a tragic event that ushered in a centu…" at bounding box center [593, 216] width 298 height 26
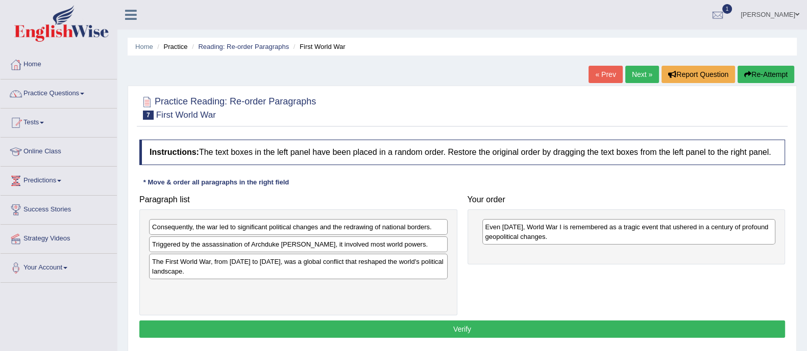
drag, startPoint x: 358, startPoint y: 275, endPoint x: 482, endPoint y: 228, distance: 132.7
click at [485, 227] on div "Paragraph list Consequently, the war led to significant political changes and t…" at bounding box center [462, 252] width 656 height 125
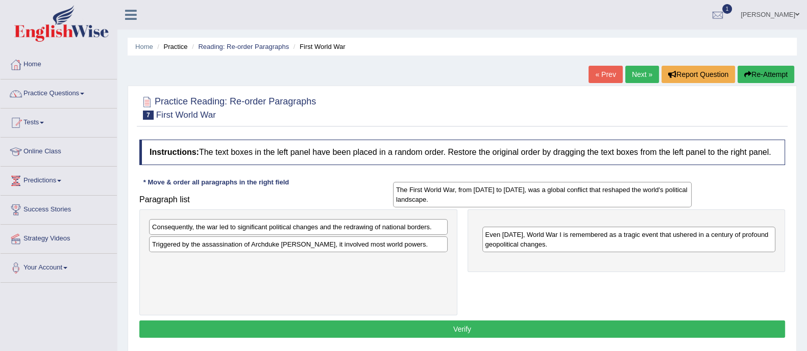
drag, startPoint x: 416, startPoint y: 259, endPoint x: 582, endPoint y: 193, distance: 178.9
click at [581, 191] on div "The First World War, from 1914 to 1918, was a global conflict that reshaped the…" at bounding box center [542, 195] width 298 height 26
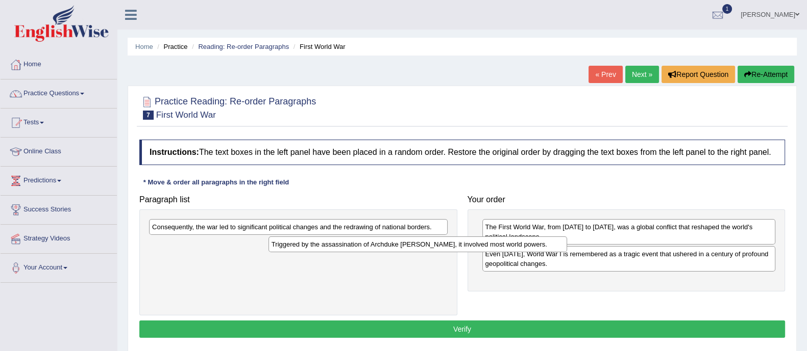
drag, startPoint x: 328, startPoint y: 251, endPoint x: 601, endPoint y: 246, distance: 273.5
click at [567, 246] on div "Triggered by the assassination of Archduke Franz Ferdinand, it involved most wo…" at bounding box center [417, 245] width 298 height 16
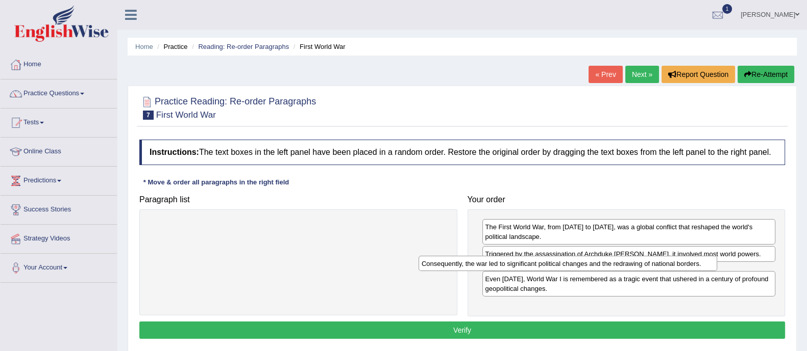
drag, startPoint x: 353, startPoint y: 236, endPoint x: 598, endPoint y: 259, distance: 246.5
click at [598, 259] on div "Consequently, the war led to significant political changes and the redrawing of…" at bounding box center [567, 264] width 298 height 16
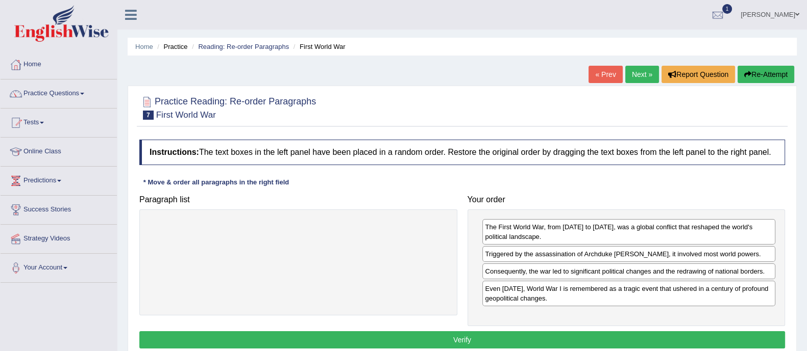
click at [418, 333] on button "Verify" at bounding box center [461, 340] width 645 height 17
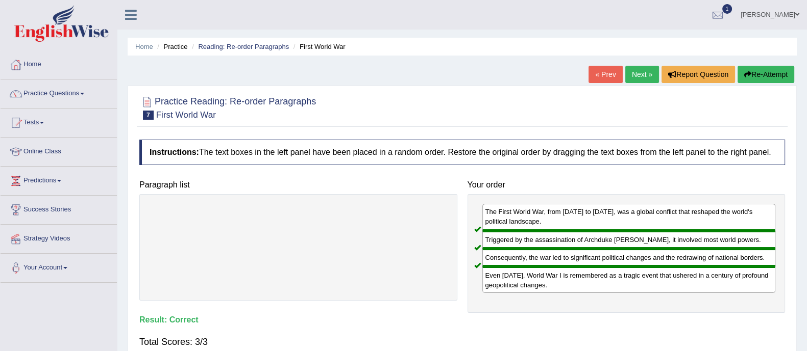
click at [635, 79] on link "Next »" at bounding box center [642, 74] width 34 height 17
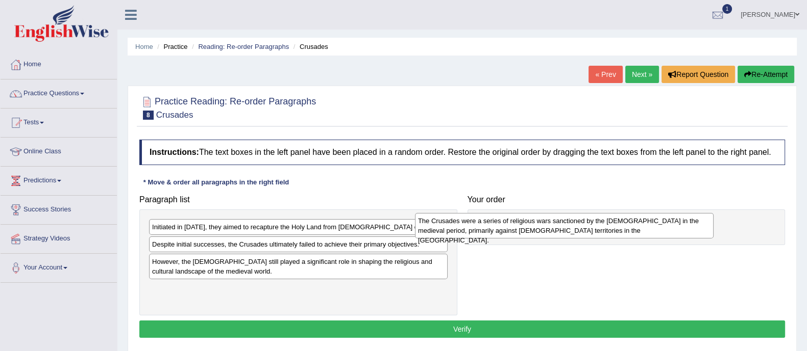
drag, startPoint x: 252, startPoint y: 271, endPoint x: 562, endPoint y: 220, distance: 313.8
click at [559, 220] on div "The Crusades were a series of religious wars sanctioned by the [DEMOGRAPHIC_DAT…" at bounding box center [564, 226] width 298 height 26
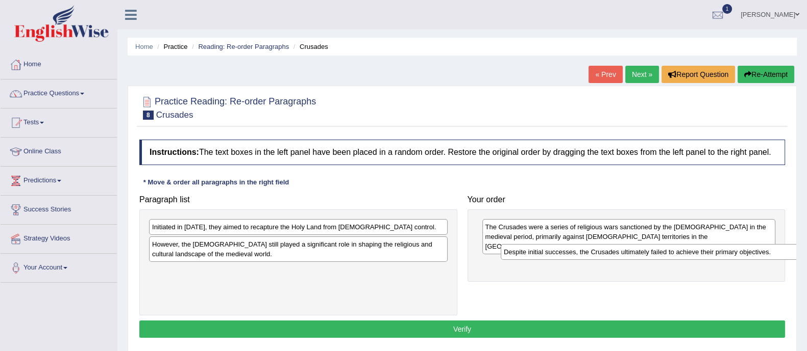
drag, startPoint x: 326, startPoint y: 246, endPoint x: 645, endPoint y: 250, distance: 319.4
click at [645, 250] on div "Despite initial successes, the Crusades ultimately failed to achieve their prim…" at bounding box center [649, 252] width 298 height 16
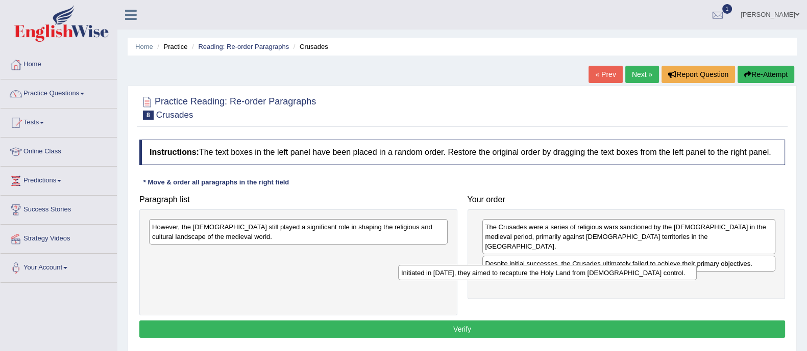
drag, startPoint x: 361, startPoint y: 236, endPoint x: 633, endPoint y: 275, distance: 274.7
click at [630, 280] on div "Initiated in [DATE], they aimed to recapture the Holy Land from [DEMOGRAPHIC_DA…" at bounding box center [547, 273] width 298 height 16
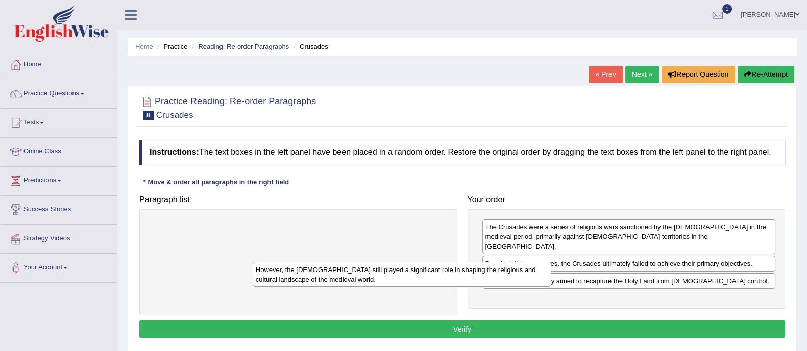
drag, startPoint x: 320, startPoint y: 218, endPoint x: 598, endPoint y: 280, distance: 284.2
click at [551, 280] on div "However, the [DEMOGRAPHIC_DATA] still played a significant role in shaping the …" at bounding box center [402, 275] width 298 height 26
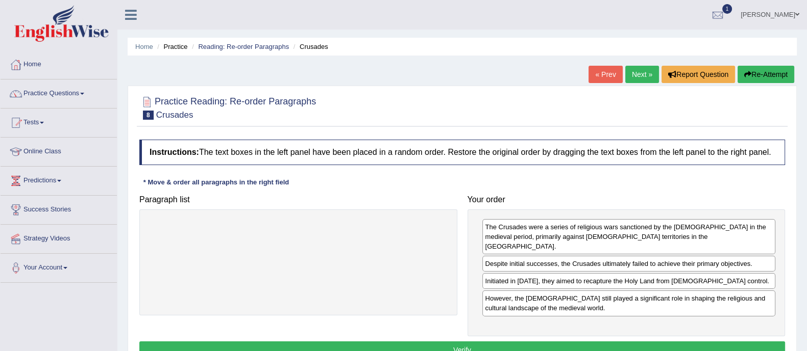
click at [462, 342] on button "Verify" at bounding box center [461, 350] width 645 height 17
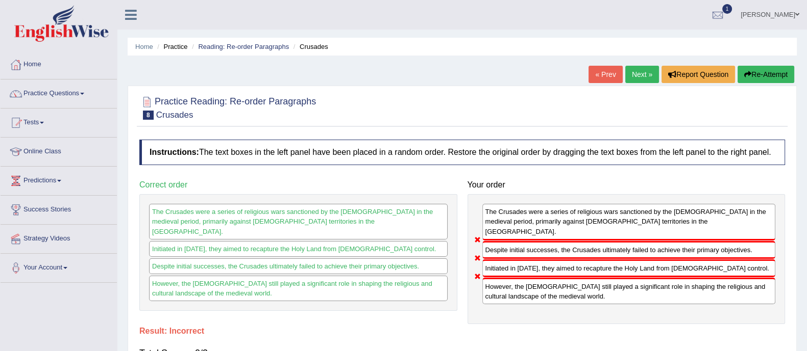
click at [641, 73] on link "Next »" at bounding box center [642, 74] width 34 height 17
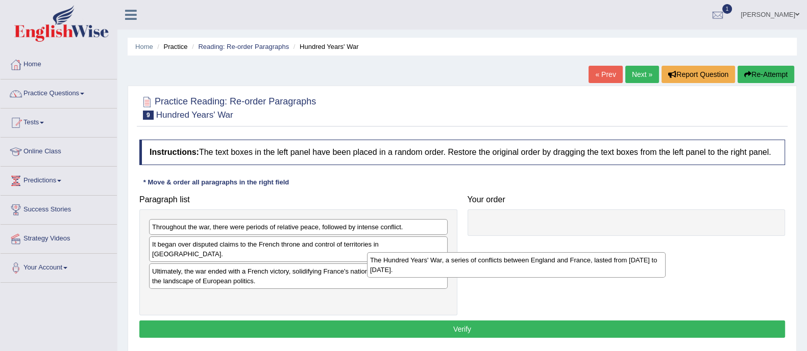
drag, startPoint x: 305, startPoint y: 293, endPoint x: 646, endPoint y: 244, distance: 345.4
click at [646, 253] on div "The Hundred Years' War, a series of conflicts between England and France, laste…" at bounding box center [516, 266] width 298 height 26
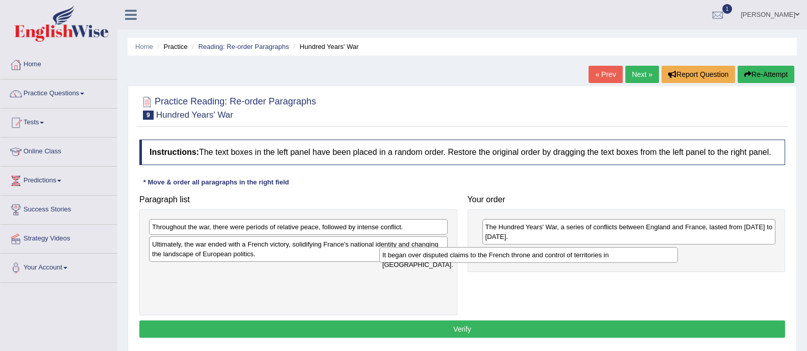
drag, startPoint x: 299, startPoint y: 250, endPoint x: 607, endPoint y: 248, distance: 308.1
click at [602, 248] on div "It began over disputed claims to the French throne and control of territories i…" at bounding box center [528, 255] width 298 height 16
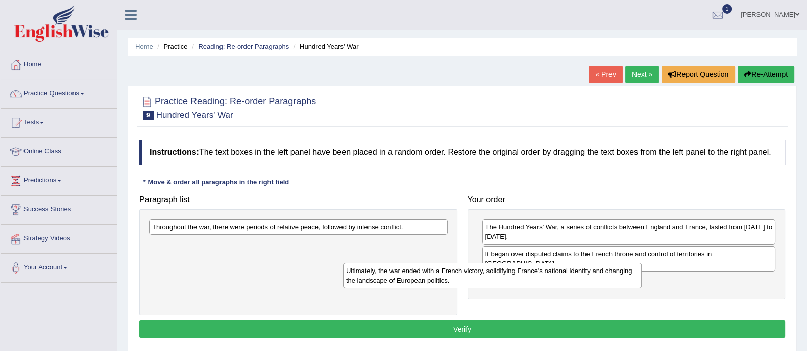
drag, startPoint x: 420, startPoint y: 245, endPoint x: 346, endPoint y: 240, distance: 73.6
click at [348, 263] on div "Ultimately, the war ended with a French victory, solidifying France's national …" at bounding box center [492, 276] width 298 height 26
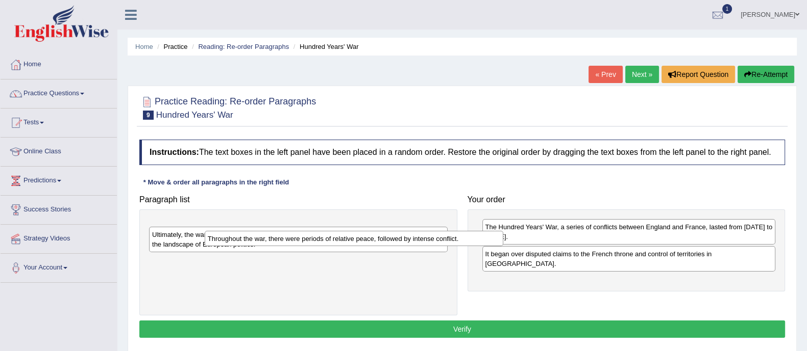
drag, startPoint x: 382, startPoint y: 237, endPoint x: 634, endPoint y: 254, distance: 252.1
click at [503, 247] on div "Throughout the war, there were periods of relative peace, followed by intense c…" at bounding box center [354, 239] width 298 height 16
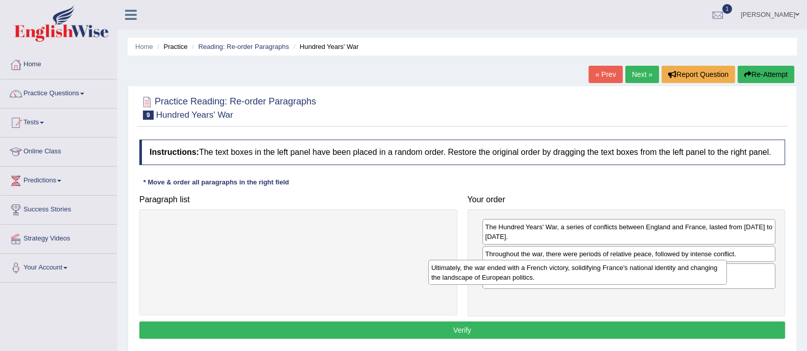
drag, startPoint x: 380, startPoint y: 241, endPoint x: 683, endPoint y: 297, distance: 308.2
click at [682, 286] on div "Ultimately, the war ended with a French victory, solidifying France's national …" at bounding box center [577, 273] width 298 height 26
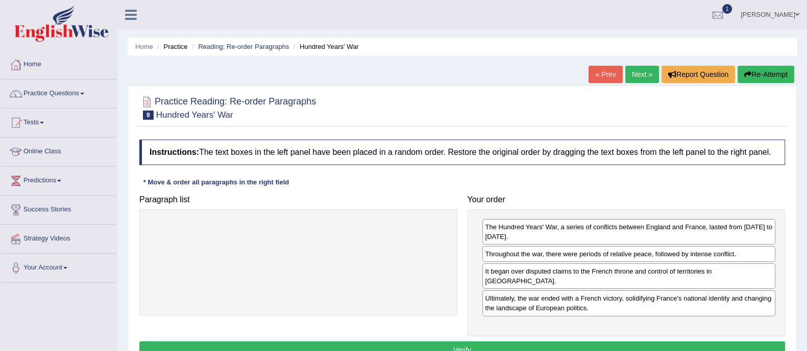
drag, startPoint x: 529, startPoint y: 273, endPoint x: 535, endPoint y: 250, distance: 24.4
click at [535, 264] on div "It began over disputed claims to the French throne and control of territories i…" at bounding box center [628, 277] width 293 height 26
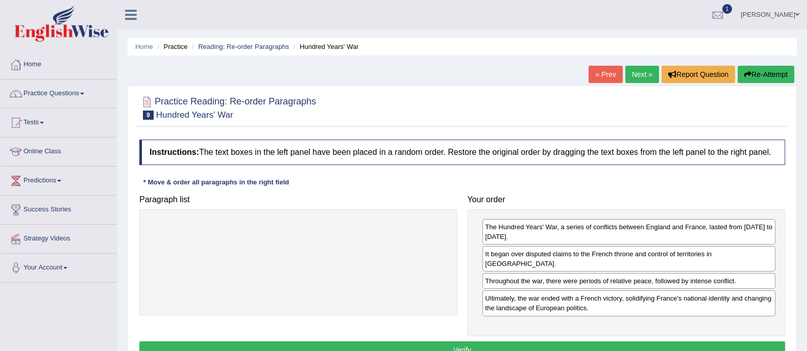
click at [433, 342] on button "Verify" at bounding box center [461, 350] width 645 height 17
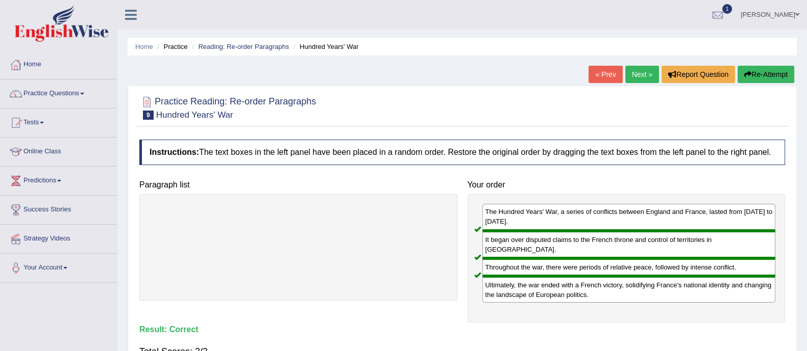
click at [644, 75] on link "Next »" at bounding box center [642, 74] width 34 height 17
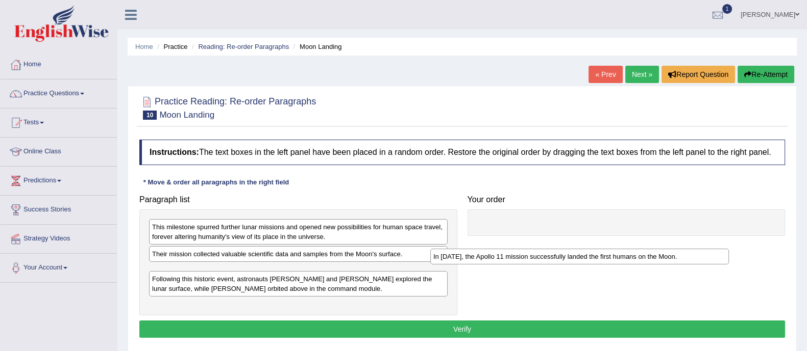
drag, startPoint x: 291, startPoint y: 270, endPoint x: 609, endPoint y: 228, distance: 320.6
click at [607, 249] on div "In 1969, the Apollo 11 mission successfully landed the first humans on the Moon." at bounding box center [579, 257] width 298 height 16
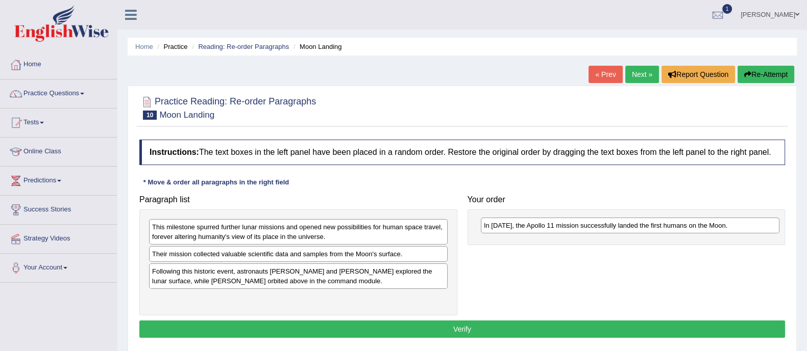
drag, startPoint x: 410, startPoint y: 270, endPoint x: 674, endPoint y: 212, distance: 270.1
click at [673, 218] on div "In 1969, the Apollo 11 mission successfully landed the first humans on the Moon." at bounding box center [630, 226] width 298 height 16
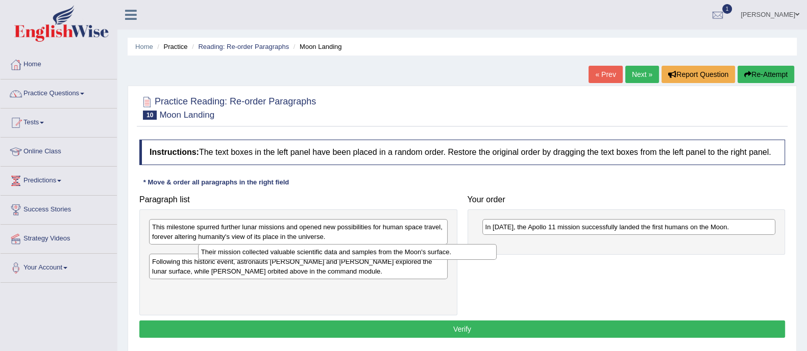
drag, startPoint x: 257, startPoint y: 255, endPoint x: 605, endPoint y: 243, distance: 348.1
click at [496, 244] on div "Their mission collected valuable scientific data and samples from the Moon's su…" at bounding box center [347, 252] width 298 height 16
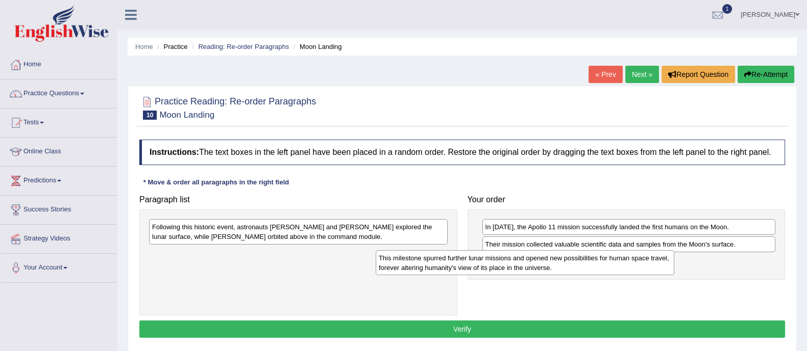
drag, startPoint x: 356, startPoint y: 244, endPoint x: 720, endPoint y: 272, distance: 365.3
click at [668, 276] on div "This milestone spurred further lunar missions and opened new possibilities for …" at bounding box center [524, 263] width 298 height 26
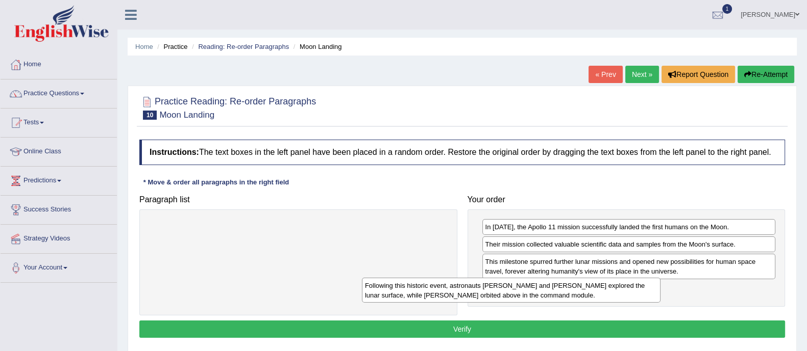
drag, startPoint x: 361, startPoint y: 228, endPoint x: 660, endPoint y: 295, distance: 306.9
click at [616, 287] on div "Following this historic event, astronauts Neil Armstrong and Buzz Aldrin explor…" at bounding box center [511, 291] width 298 height 26
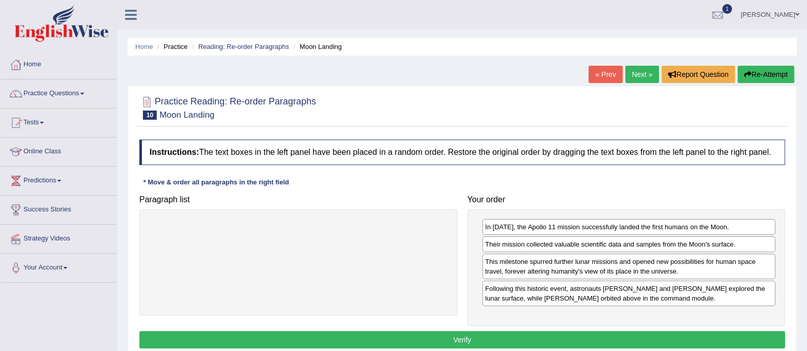
click at [465, 333] on button "Verify" at bounding box center [461, 340] width 645 height 17
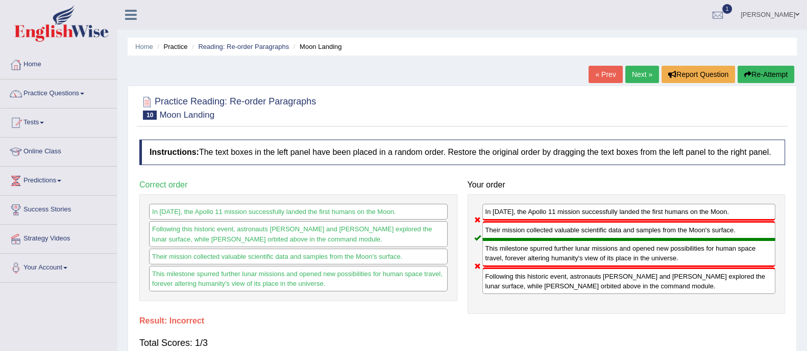
click at [634, 80] on link "Next »" at bounding box center [642, 74] width 34 height 17
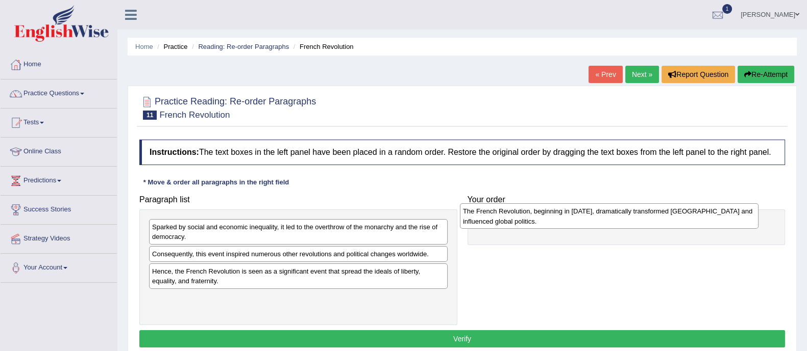
drag, startPoint x: 373, startPoint y: 261, endPoint x: 555, endPoint y: 223, distance: 184.9
click at [636, 211] on div "The French Revolution, beginning in 1789, dramatically transformed France and i…" at bounding box center [609, 217] width 298 height 26
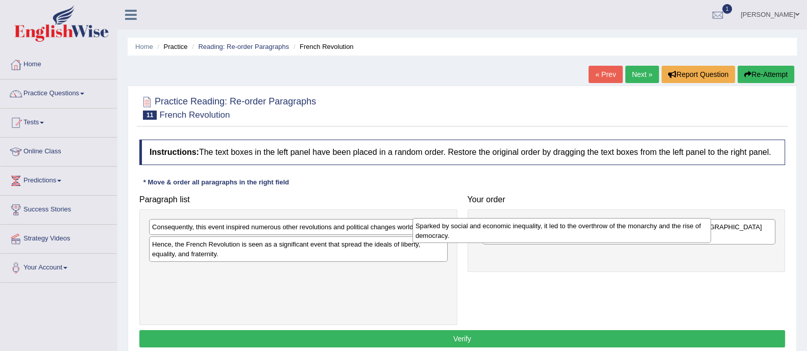
drag, startPoint x: 325, startPoint y: 239, endPoint x: 623, endPoint y: 229, distance: 298.1
click at [640, 226] on div "Sparked by social and economic inequality, it led to the overthrow of the monar…" at bounding box center [561, 231] width 298 height 26
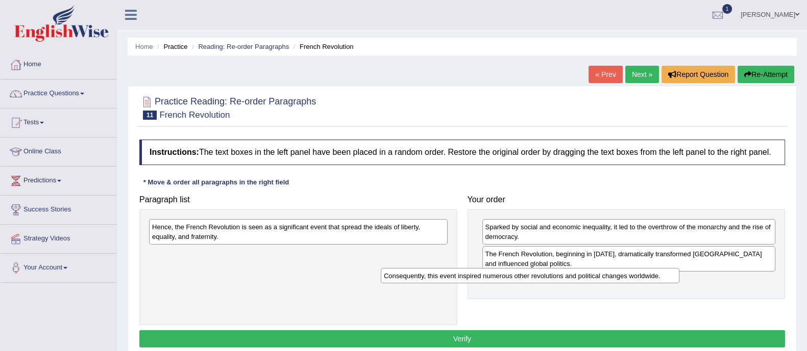
drag, startPoint x: 337, startPoint y: 229, endPoint x: 623, endPoint y: 280, distance: 291.2
click at [620, 280] on div "Consequently, this event inspired numerous other revolutions and political chan…" at bounding box center [530, 276] width 298 height 16
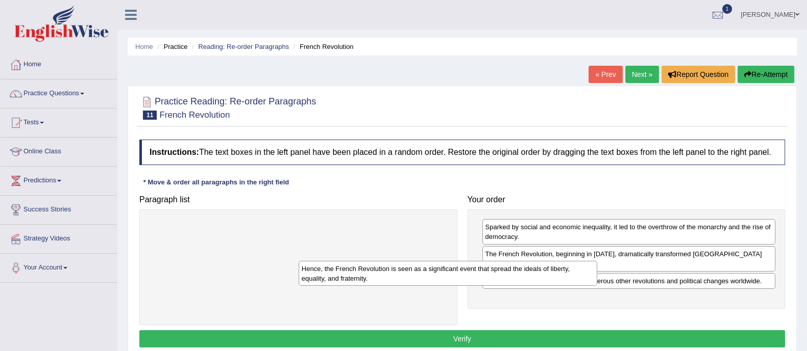
drag, startPoint x: 350, startPoint y: 235, endPoint x: 633, endPoint y: 286, distance: 287.2
click at [597, 284] on div "Hence, the French Revolution is seen as a significant event that spread the ide…" at bounding box center [447, 274] width 298 height 26
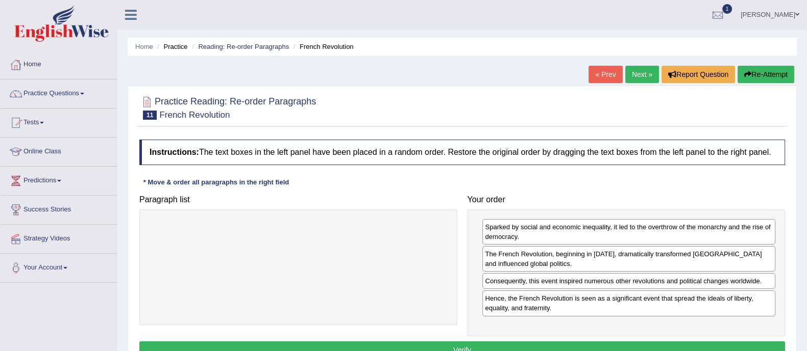
click at [455, 345] on button "Verify" at bounding box center [461, 350] width 645 height 17
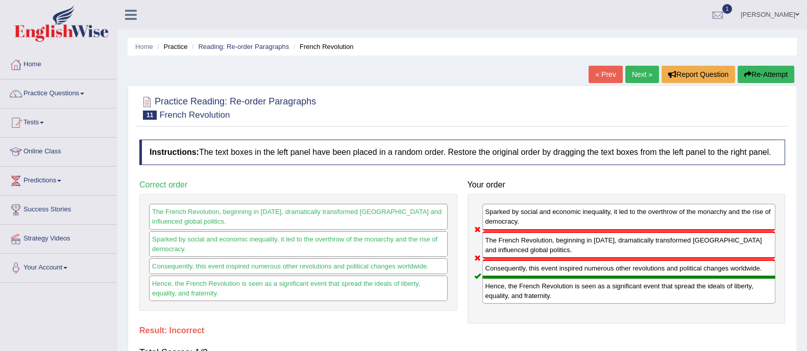
click at [222, 38] on ul "Home Practice Reading: Re-order Paragraphs French Revolution" at bounding box center [462, 47] width 669 height 18
click at [222, 43] on link "Reading: Re-order Paragraphs" at bounding box center [243, 47] width 91 height 8
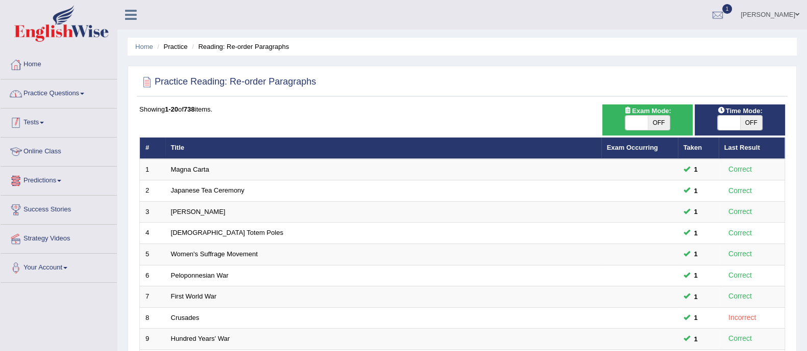
click at [54, 97] on link "Practice Questions" at bounding box center [59, 93] width 116 height 26
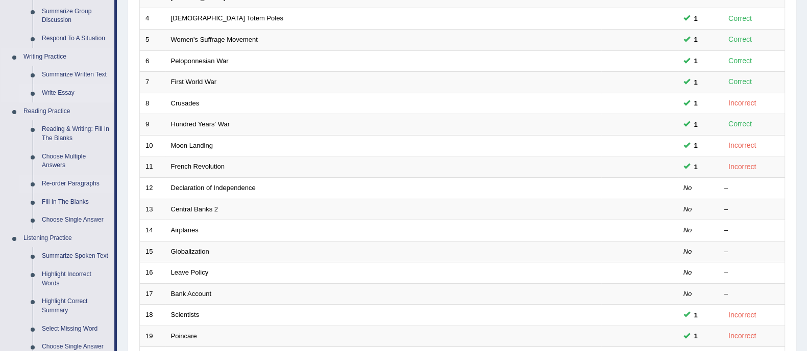
scroll to position [255, 0]
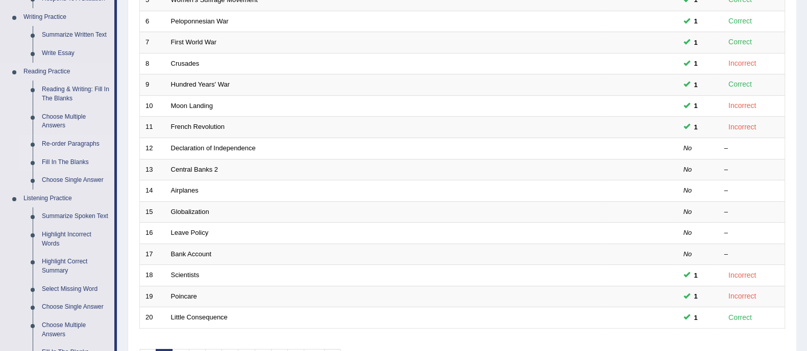
click at [76, 163] on link "Fill In The Blanks" at bounding box center [75, 163] width 77 height 18
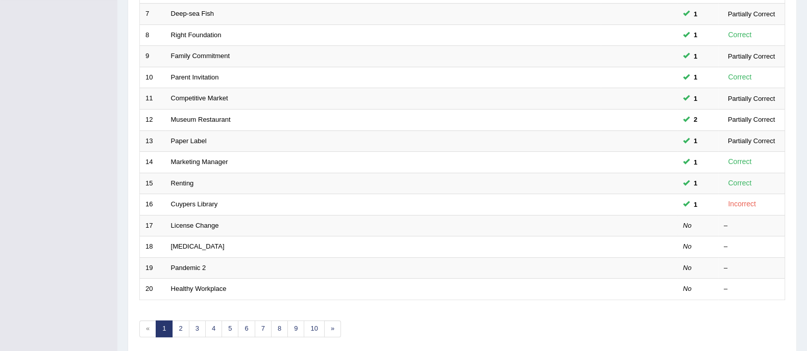
scroll to position [319, 0]
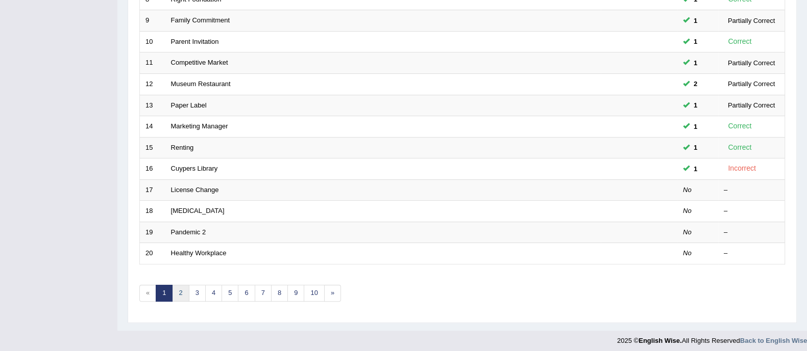
click at [185, 287] on link "2" at bounding box center [180, 293] width 17 height 17
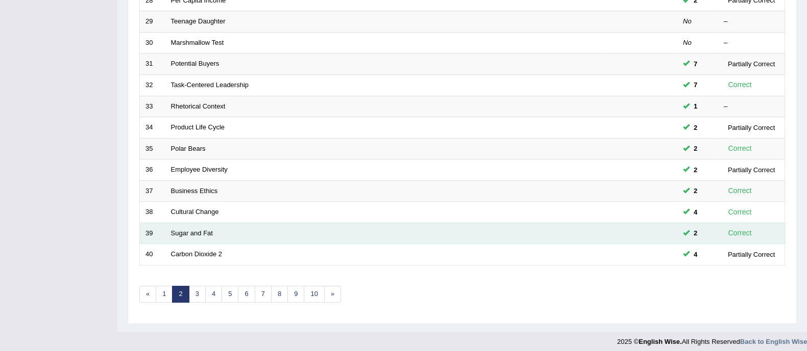
scroll to position [319, 0]
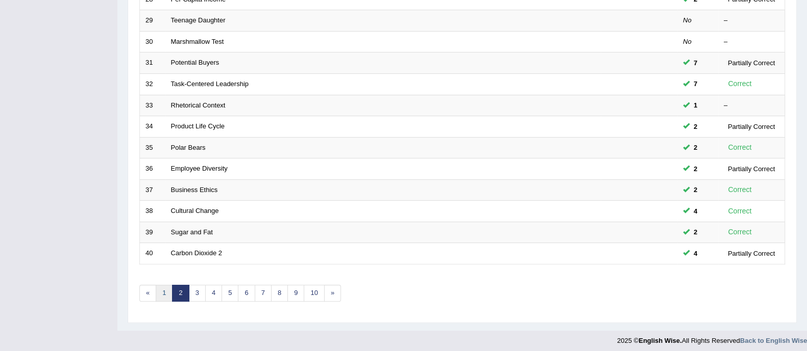
click at [163, 293] on link "1" at bounding box center [164, 293] width 17 height 17
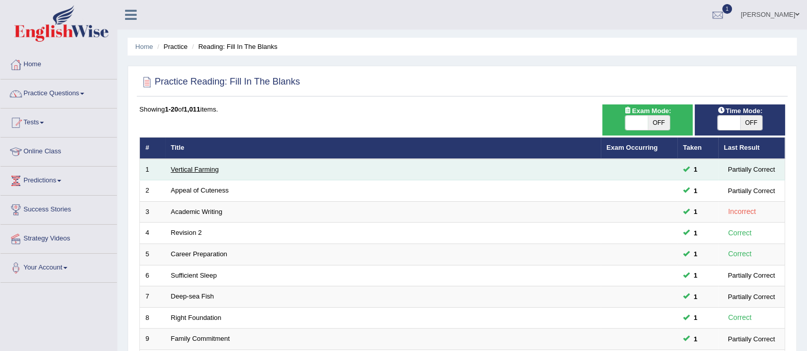
click at [211, 172] on link "Vertical Farming" at bounding box center [195, 170] width 48 height 8
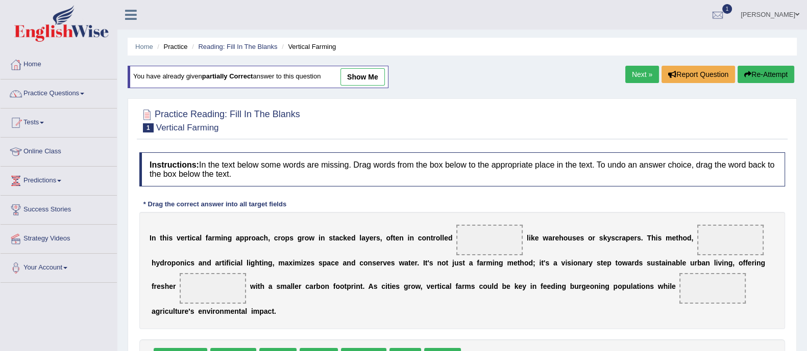
click at [362, 84] on link "show me" at bounding box center [362, 76] width 44 height 17
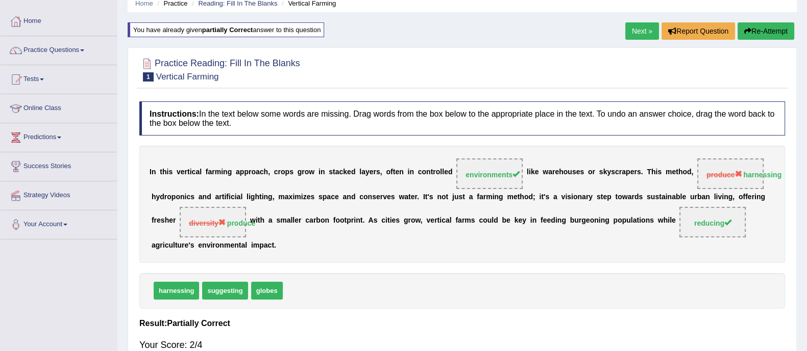
scroll to position [63, 0]
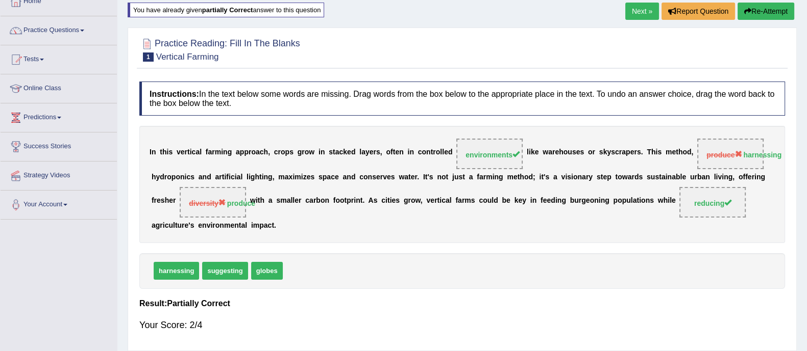
click at [635, 14] on link "Next »" at bounding box center [642, 11] width 34 height 17
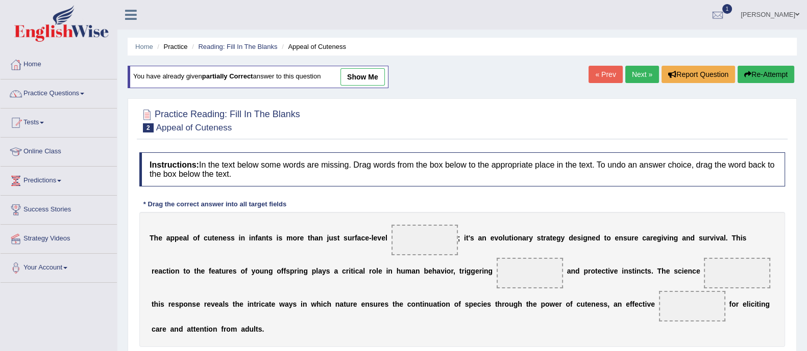
click at [370, 79] on link "show me" at bounding box center [362, 76] width 44 height 17
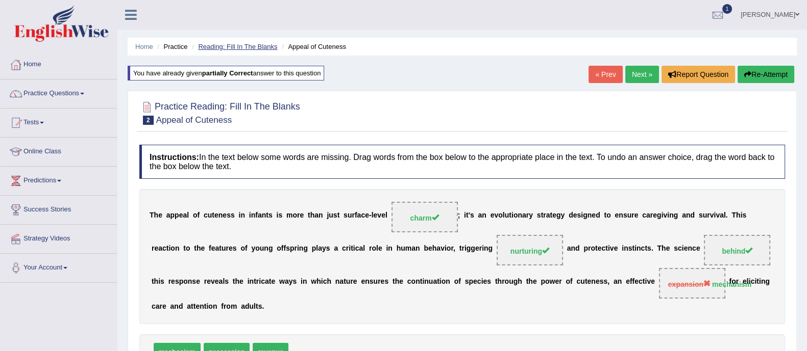
click at [245, 44] on link "Reading: Fill In The Blanks" at bounding box center [237, 47] width 79 height 8
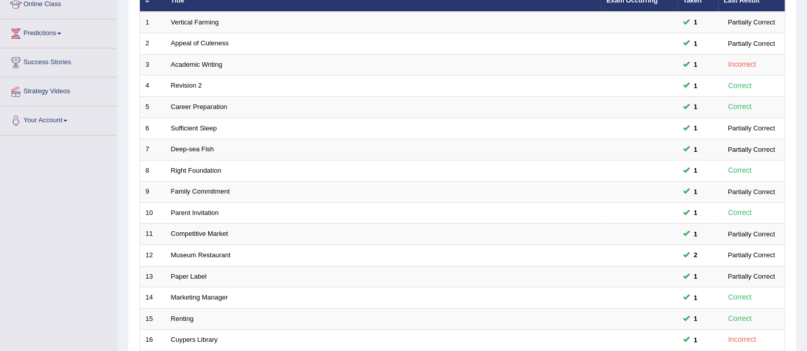
scroll to position [127, 0]
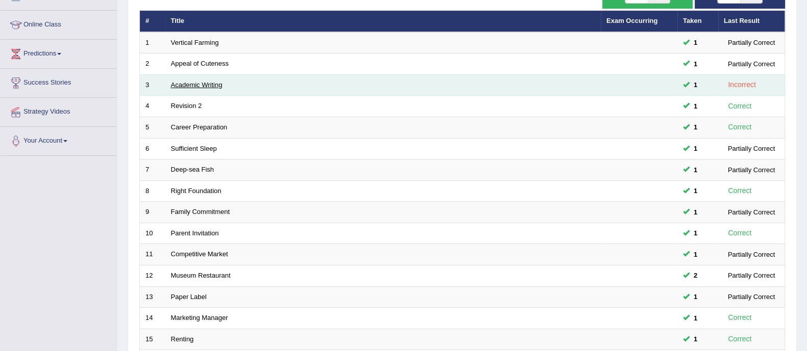
click at [208, 86] on link "Academic Writing" at bounding box center [197, 85] width 52 height 8
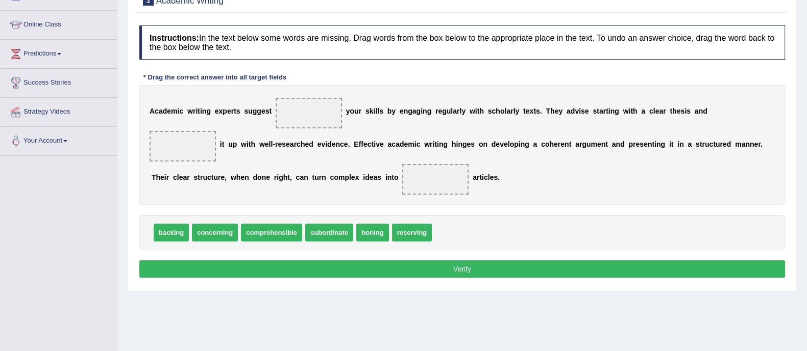
scroll to position [63, 0]
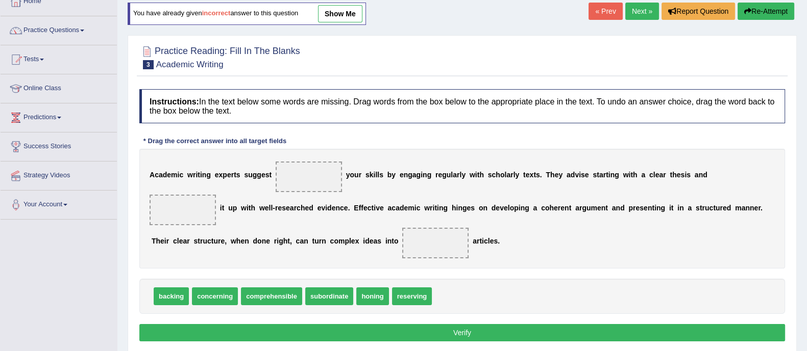
click at [360, 10] on link "show me" at bounding box center [340, 13] width 44 height 17
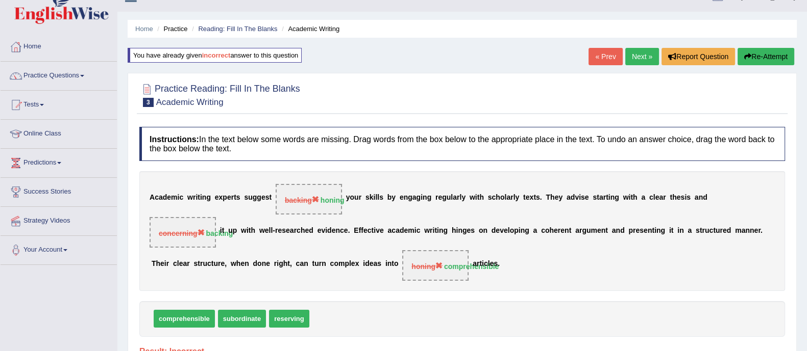
scroll to position [0, 0]
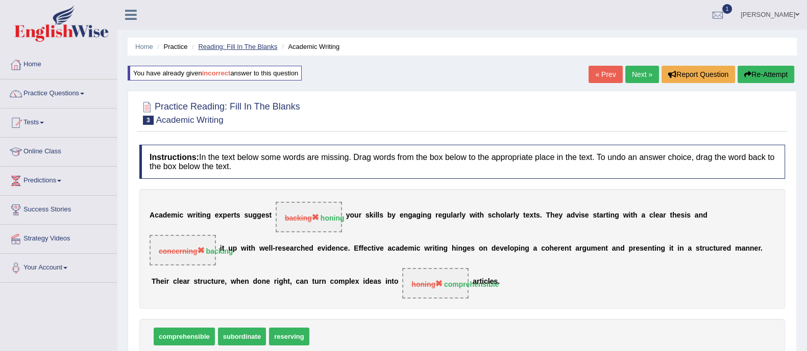
click at [256, 46] on link "Reading: Fill In The Blanks" at bounding box center [237, 47] width 79 height 8
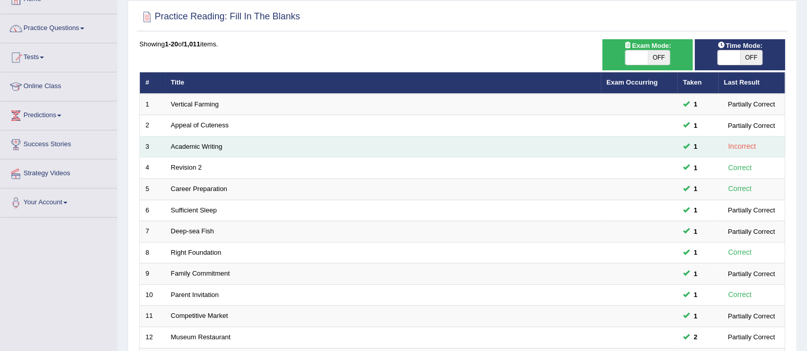
scroll to position [191, 0]
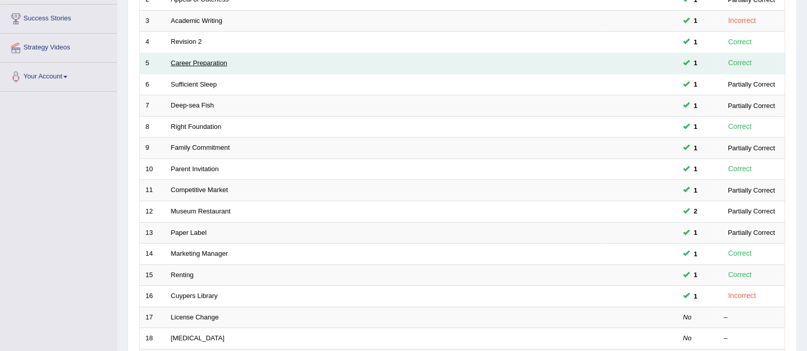
click at [199, 60] on link "Career Preparation" at bounding box center [199, 63] width 57 height 8
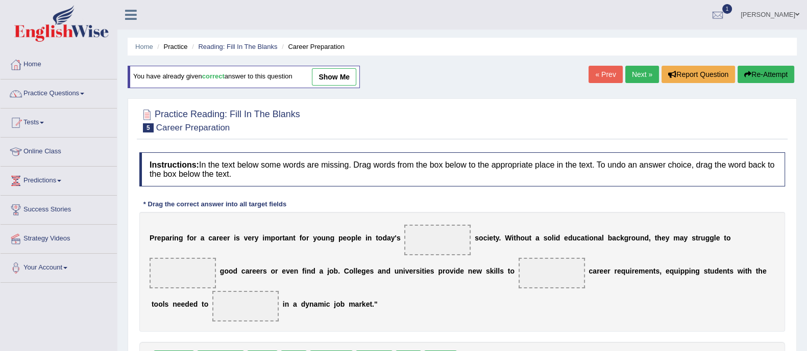
click at [321, 77] on link "show me" at bounding box center [334, 76] width 44 height 17
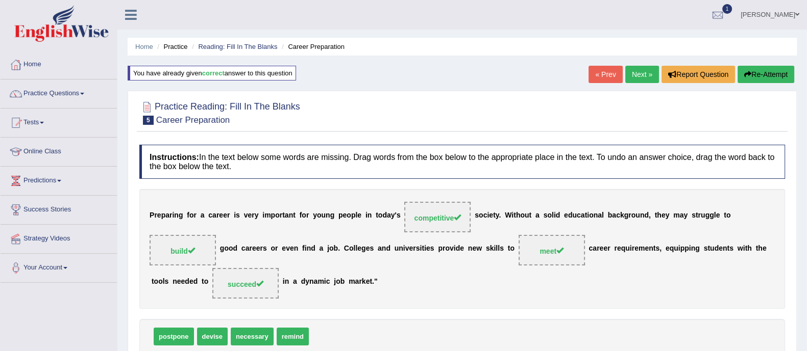
drag, startPoint x: 650, startPoint y: 76, endPoint x: 643, endPoint y: 78, distance: 7.3
click at [650, 76] on link "Next »" at bounding box center [642, 74] width 34 height 17
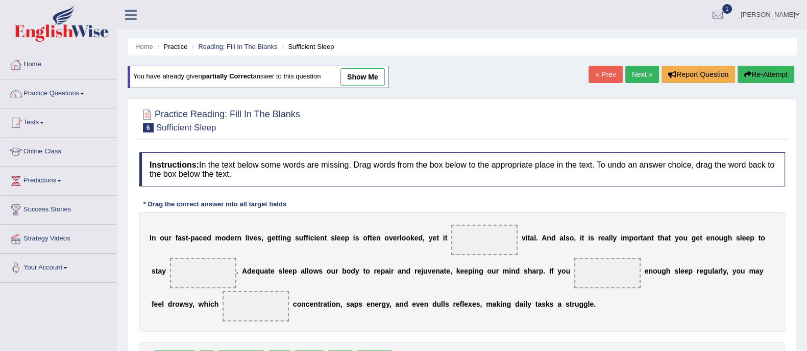
click at [375, 80] on link "show me" at bounding box center [362, 76] width 44 height 17
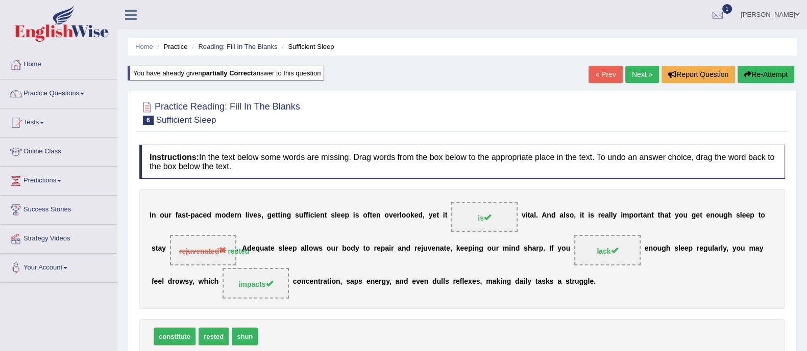
click at [635, 77] on link "Next »" at bounding box center [642, 74] width 34 height 17
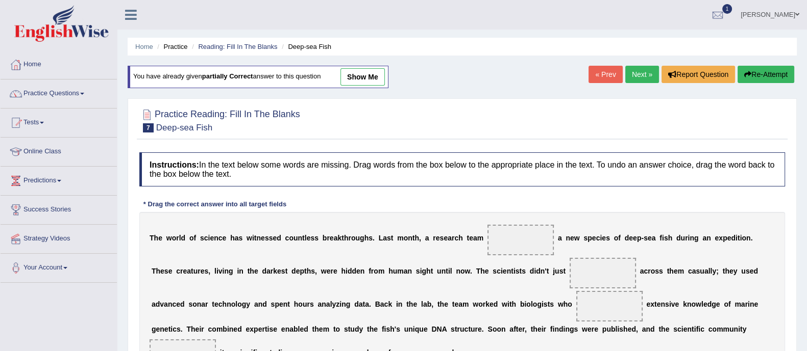
drag, startPoint x: 0, startPoint y: 0, endPoint x: 361, endPoint y: 78, distance: 369.0
click at [361, 78] on link "show me" at bounding box center [362, 76] width 44 height 17
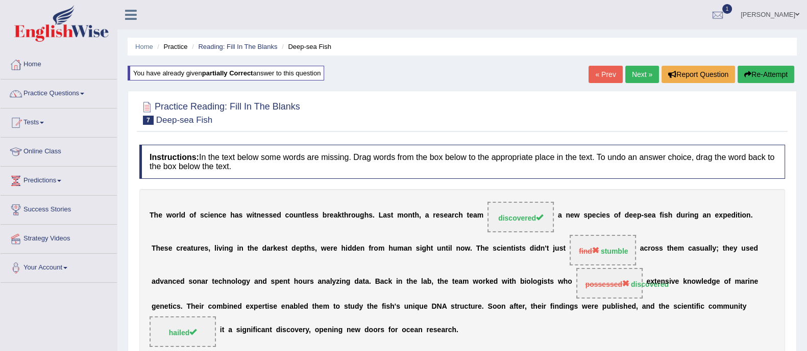
click at [630, 78] on link "Next »" at bounding box center [642, 74] width 34 height 17
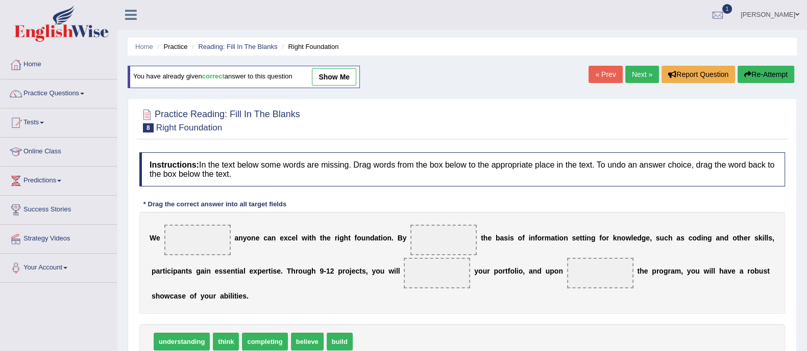
click at [353, 84] on link "show me" at bounding box center [334, 76] width 44 height 17
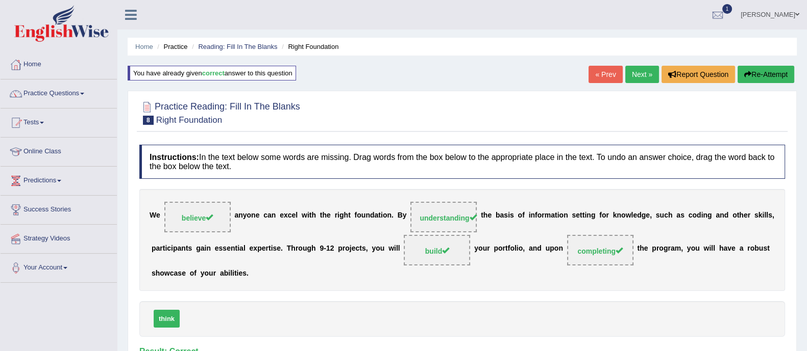
click at [636, 68] on link "Next »" at bounding box center [642, 74] width 34 height 17
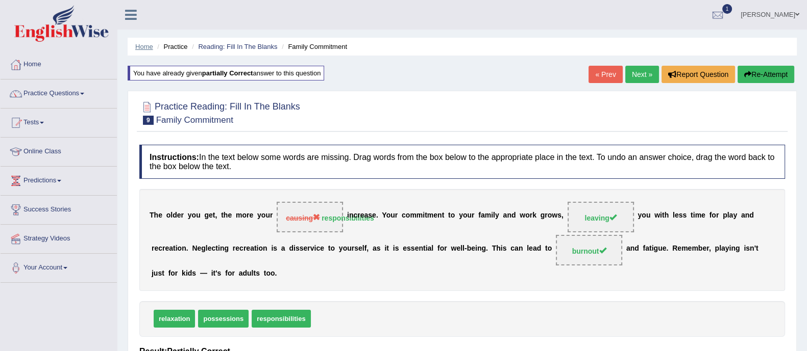
click at [146, 47] on link "Home" at bounding box center [144, 47] width 18 height 8
